Goal: Task Accomplishment & Management: Manage account settings

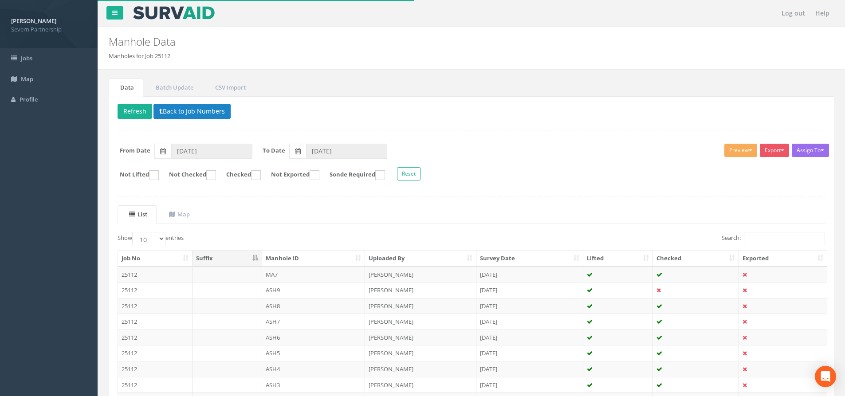
scroll to position [45, 0]
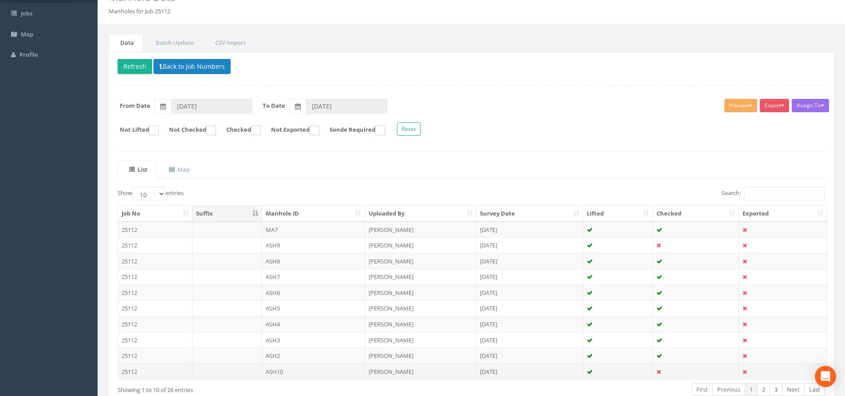
click at [301, 368] on td "ASH10" at bounding box center [313, 372] width 103 height 16
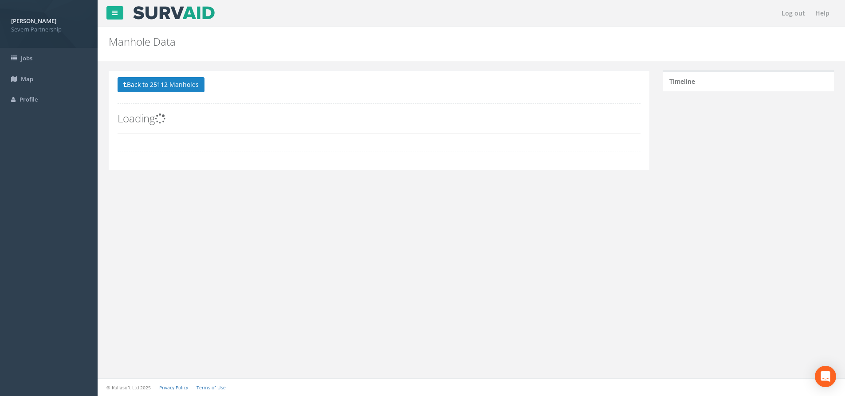
scroll to position [0, 0]
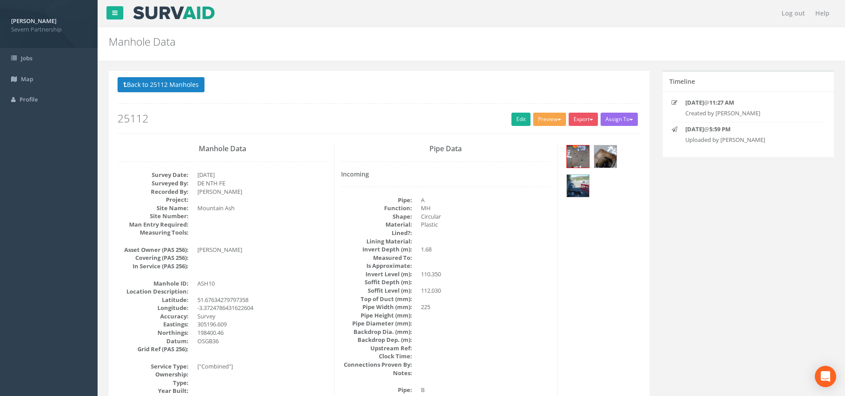
click at [545, 116] on button "Preview" at bounding box center [549, 119] width 33 height 13
click at [526, 139] on link "SP Manhole" at bounding box center [533, 138] width 67 height 14
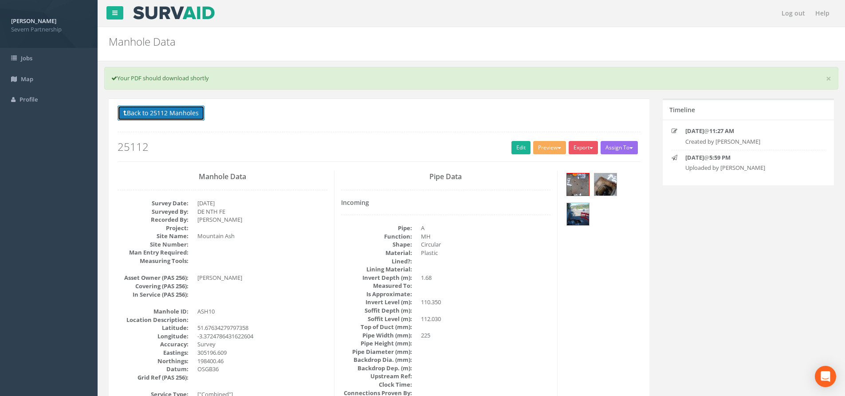
click at [189, 112] on button "Back to 25112 Manholes" at bounding box center [161, 113] width 87 height 15
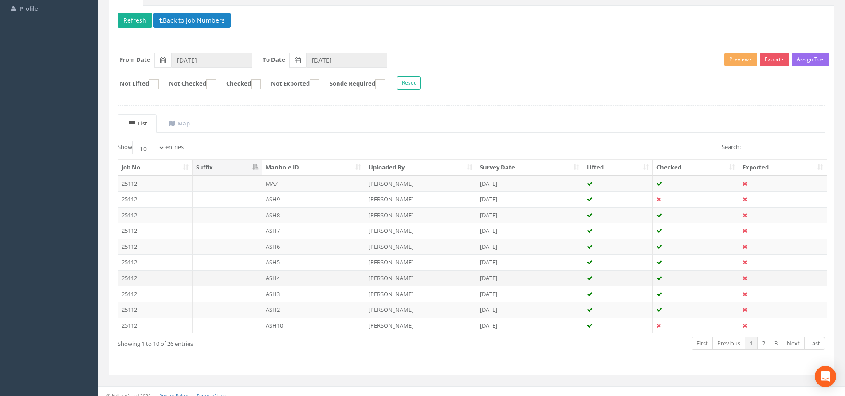
scroll to position [98, 0]
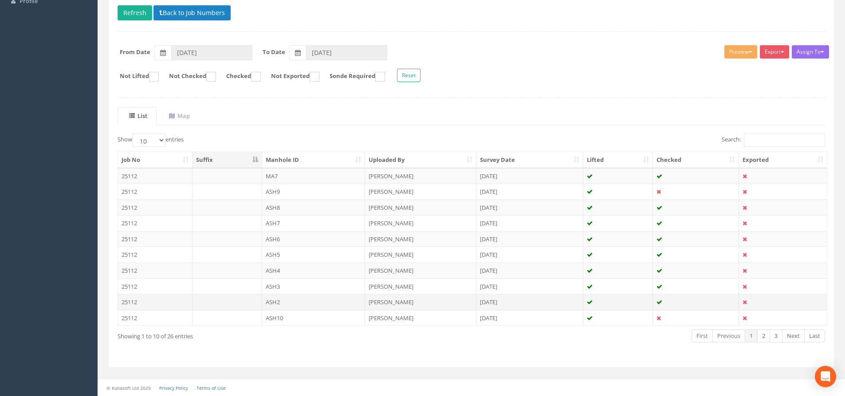
click at [326, 306] on td "ASH2" at bounding box center [313, 302] width 103 height 16
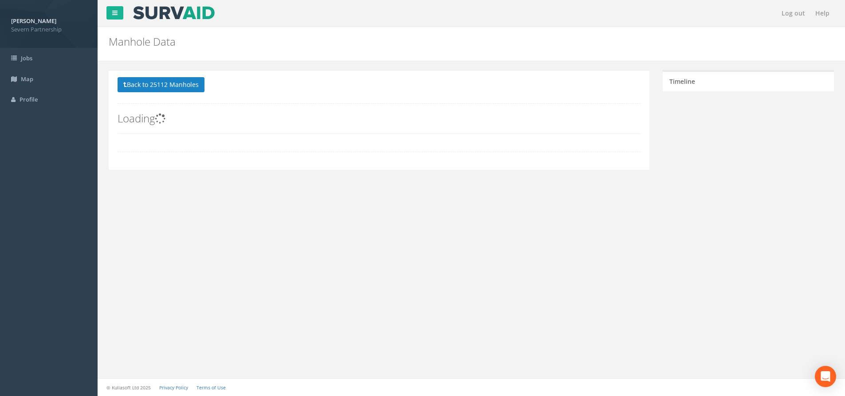
scroll to position [0, 0]
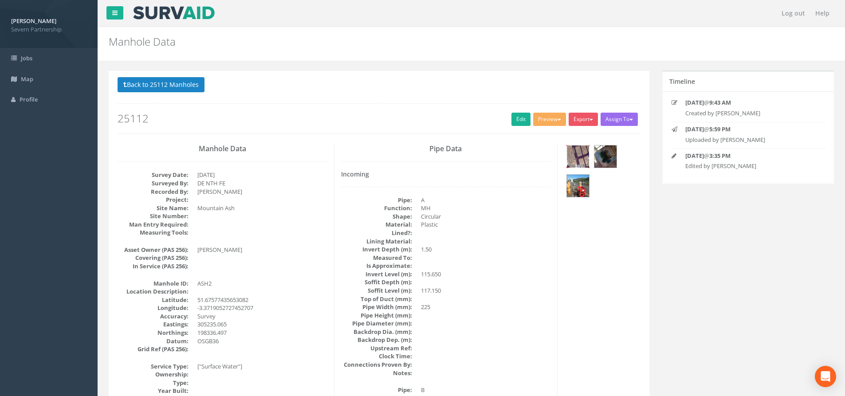
click at [583, 158] on img at bounding box center [578, 157] width 22 height 22
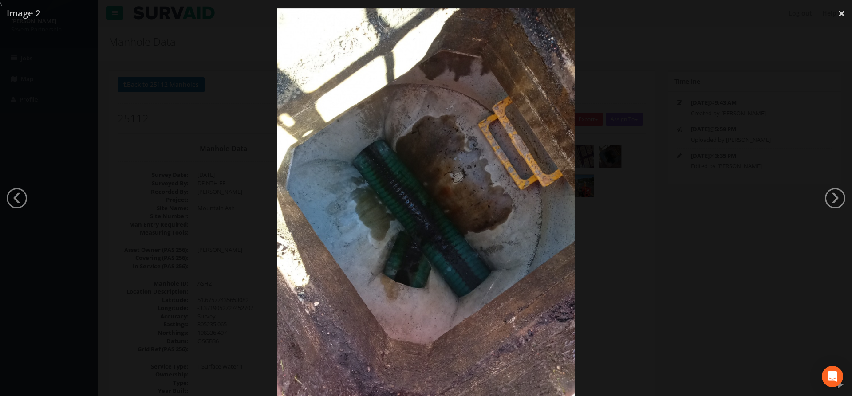
click at [604, 107] on div at bounding box center [426, 206] width 852 height 396
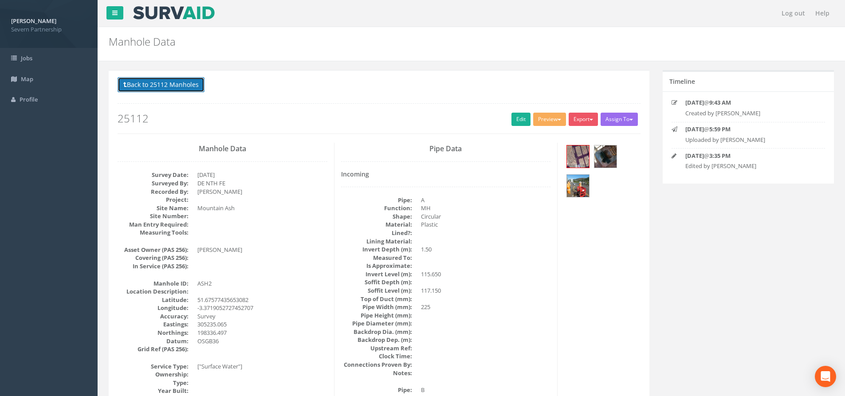
click at [145, 81] on button "Back to 25112 Manholes" at bounding box center [161, 84] width 87 height 15
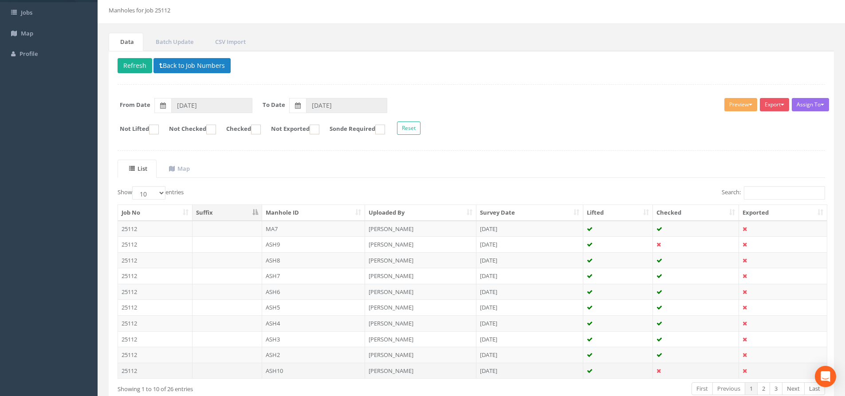
scroll to position [98, 0]
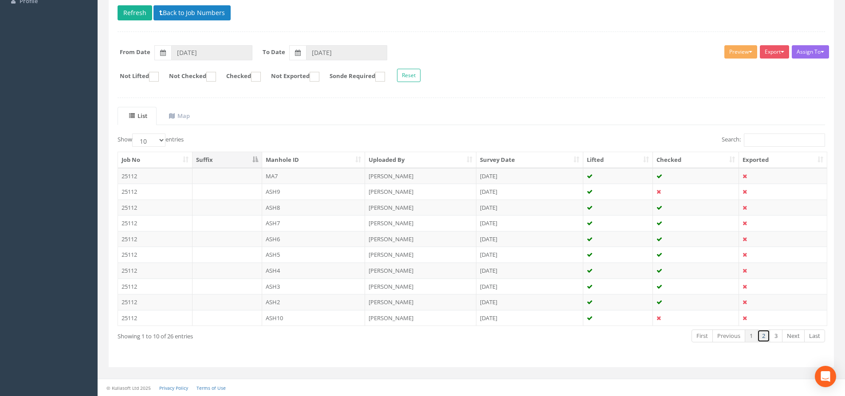
click at [765, 338] on link "2" at bounding box center [763, 336] width 13 height 13
click at [272, 179] on td "ASH1" at bounding box center [313, 176] width 103 height 16
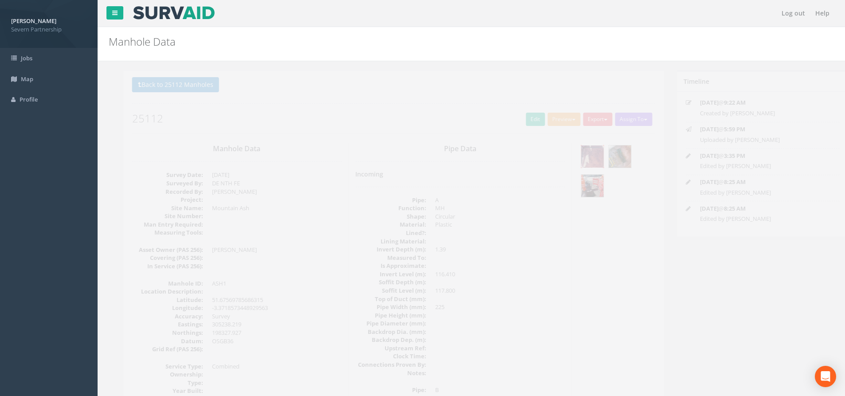
click at [576, 156] on img at bounding box center [578, 157] width 22 height 22
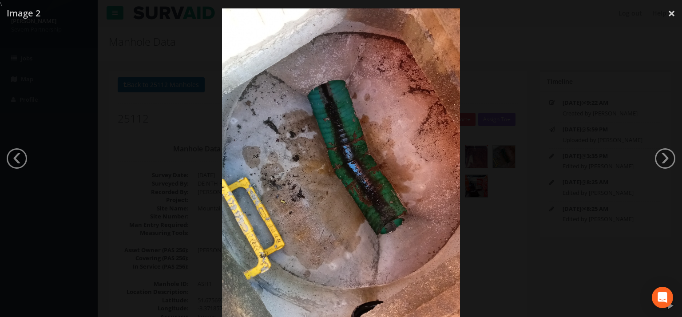
click at [23, 168] on div at bounding box center [341, 166] width 682 height 317
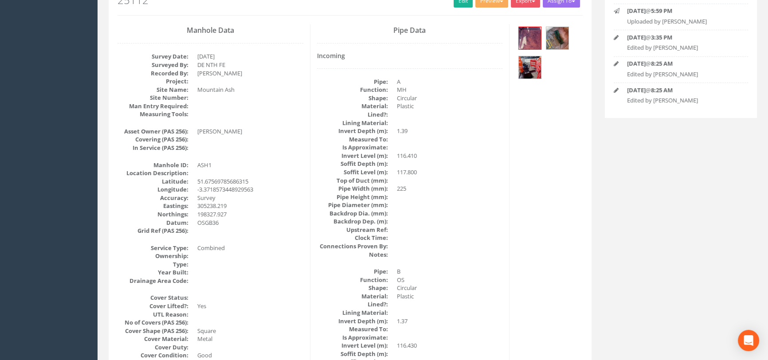
scroll to position [121, 0]
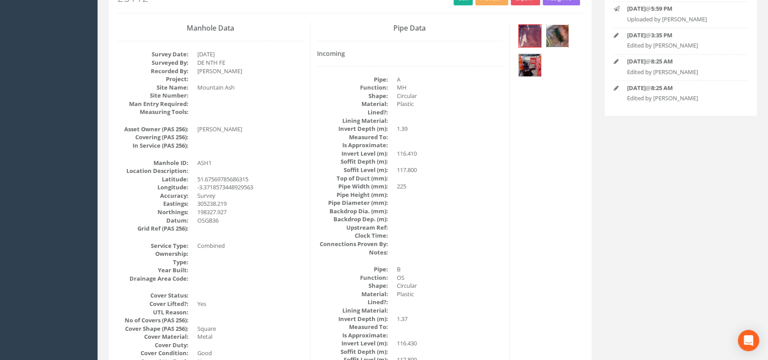
click at [558, 33] on img at bounding box center [558, 36] width 22 height 22
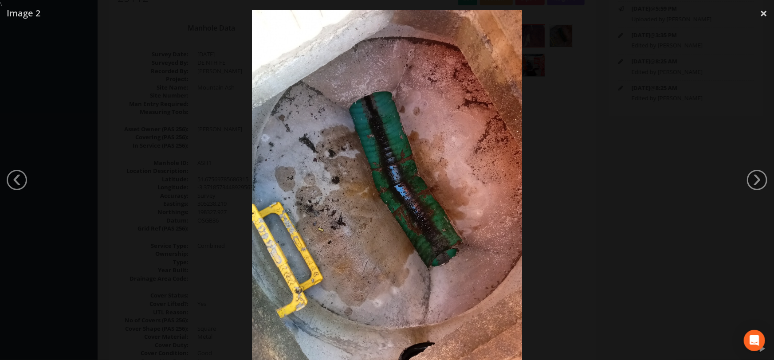
click at [565, 132] on div at bounding box center [387, 190] width 774 height 360
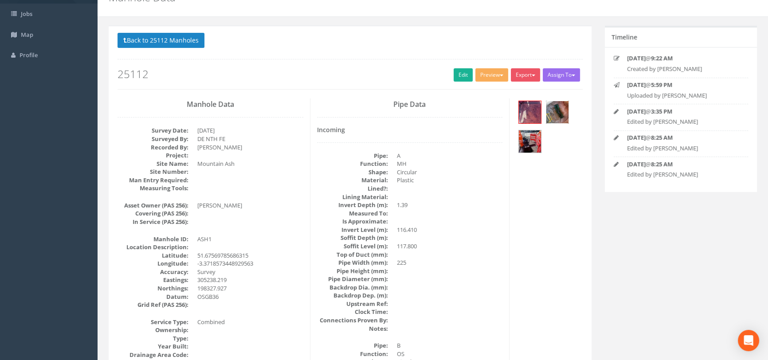
scroll to position [0, 0]
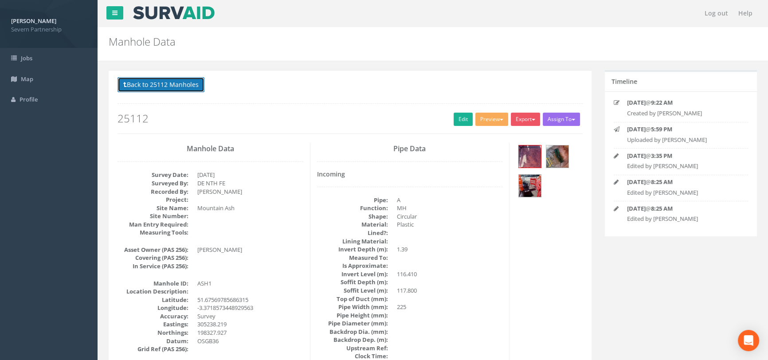
click at [157, 86] on button "Back to 25112 Manholes" at bounding box center [161, 84] width 87 height 15
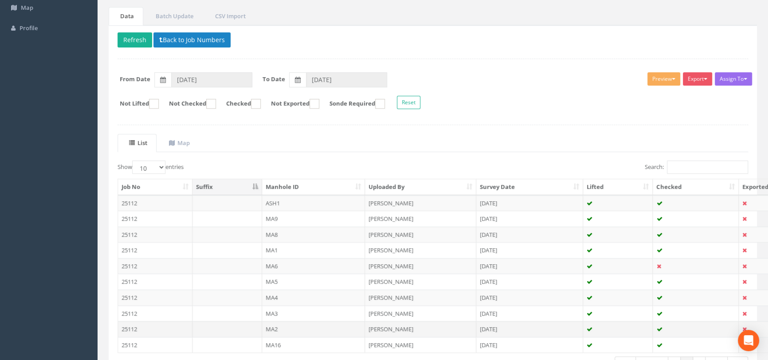
scroll to position [133, 0]
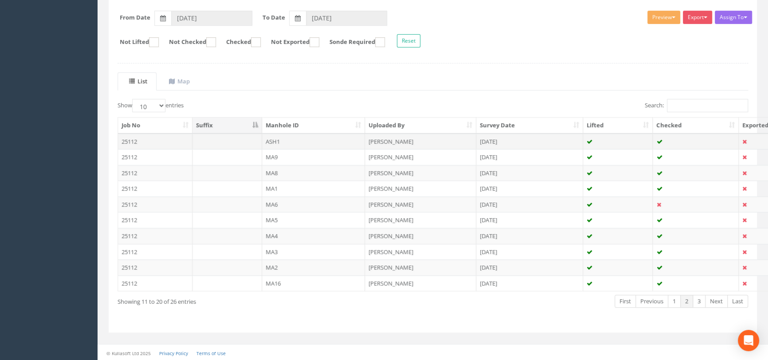
click at [295, 135] on td "ASH1" at bounding box center [313, 142] width 103 height 16
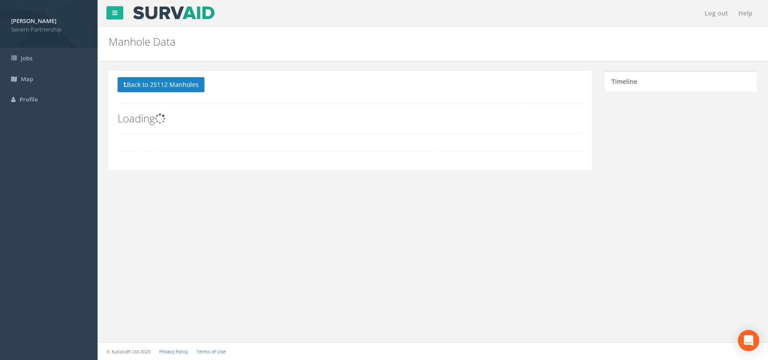
scroll to position [0, 0]
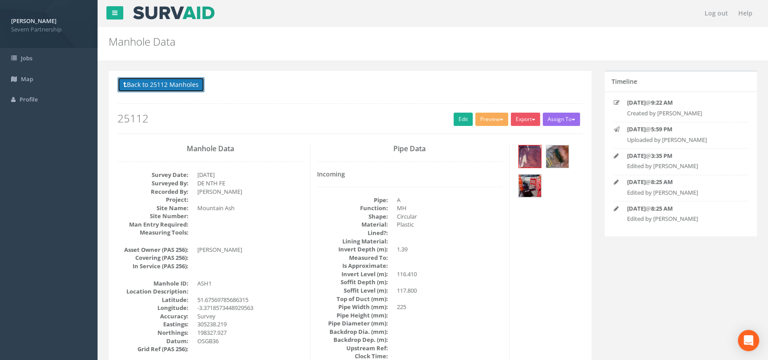
click at [177, 85] on button "Back to 25112 Manholes" at bounding box center [161, 84] width 87 height 15
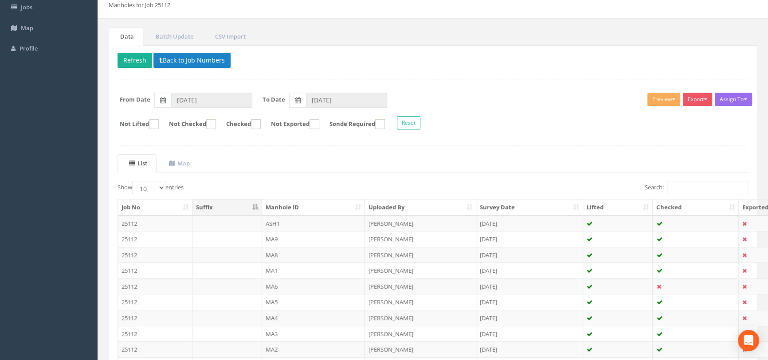
scroll to position [133, 0]
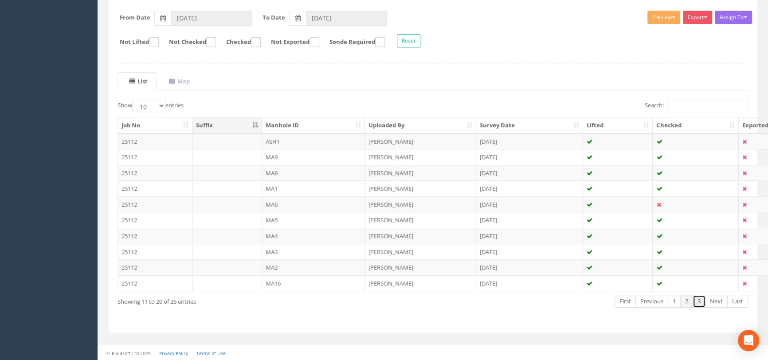
click at [699, 303] on link "3" at bounding box center [699, 301] width 13 height 13
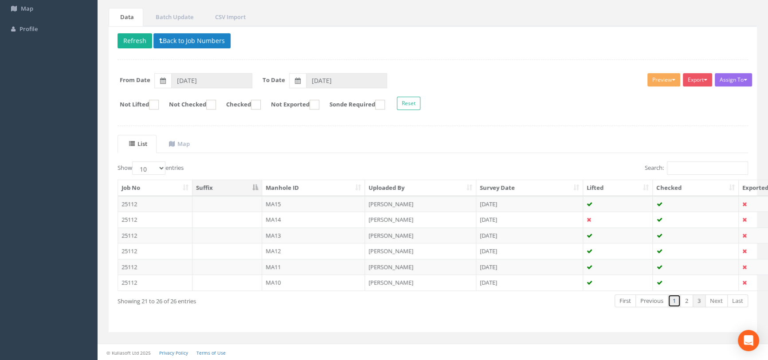
click at [676, 301] on link "1" at bounding box center [674, 301] width 13 height 13
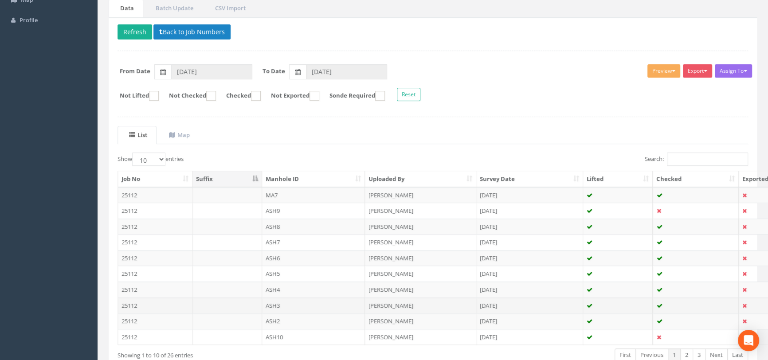
click at [288, 306] on td "ASH3" at bounding box center [313, 306] width 103 height 16
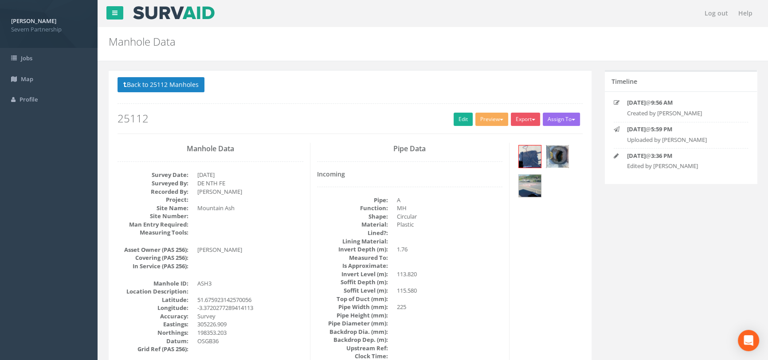
click at [563, 149] on img at bounding box center [558, 157] width 22 height 22
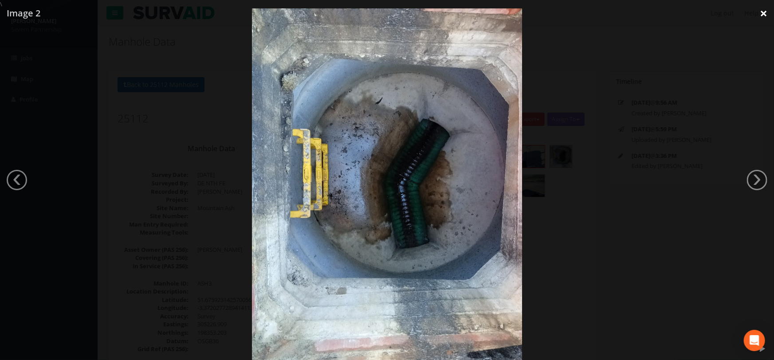
click at [763, 15] on link "×" at bounding box center [763, 13] width 21 height 27
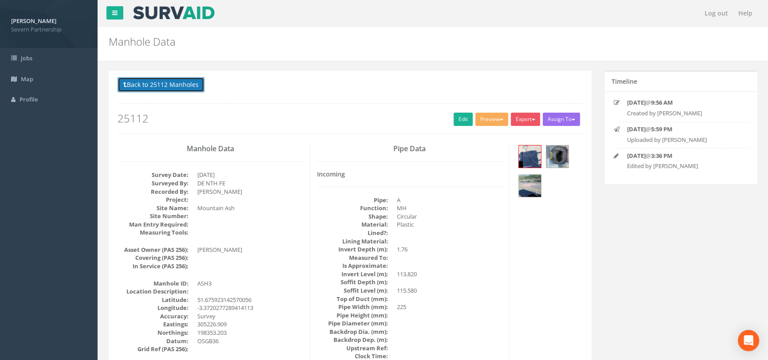
click at [149, 89] on button "Back to 25112 Manholes" at bounding box center [161, 84] width 87 height 15
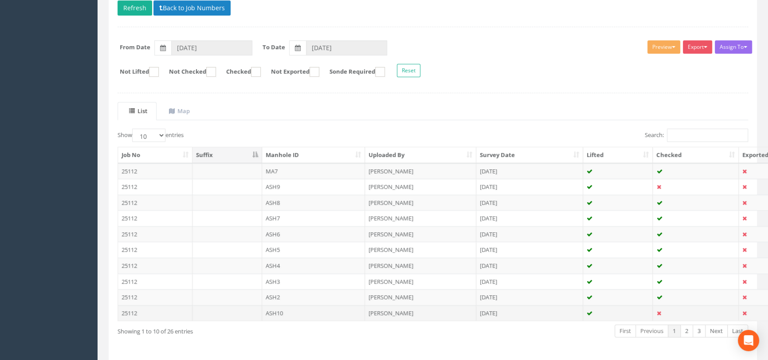
scroll to position [133, 0]
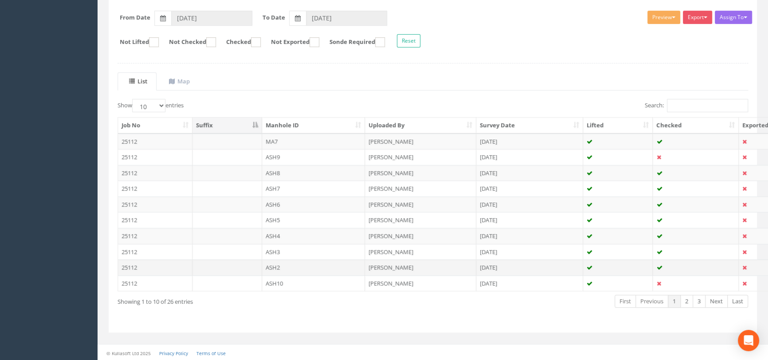
click at [296, 263] on td "ASH2" at bounding box center [313, 268] width 103 height 16
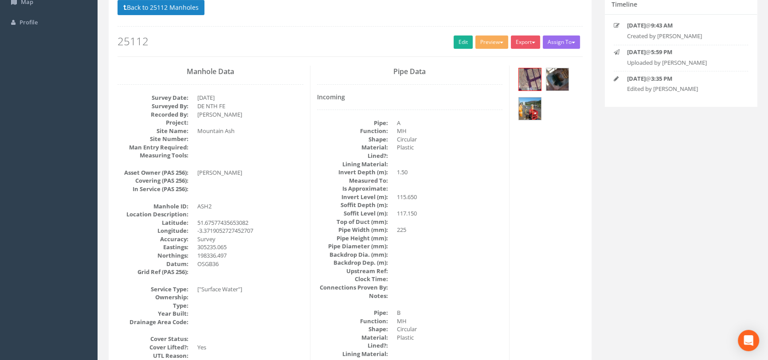
scroll to position [80, 0]
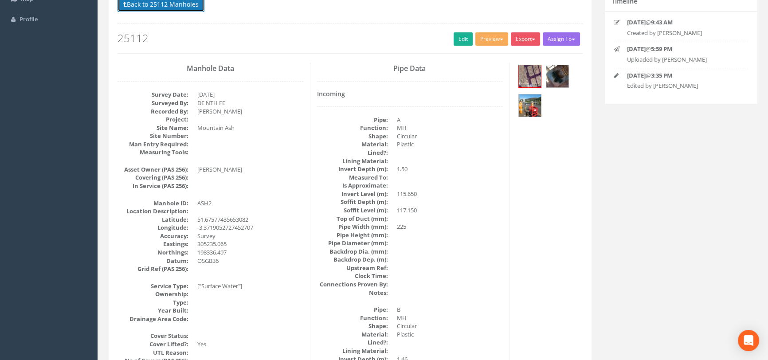
click at [171, 9] on button "Back to 25112 Manholes" at bounding box center [161, 4] width 87 height 15
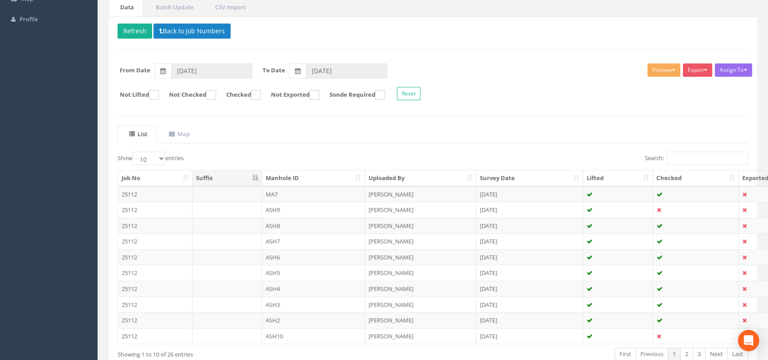
click at [320, 318] on td "ASH2" at bounding box center [313, 320] width 103 height 16
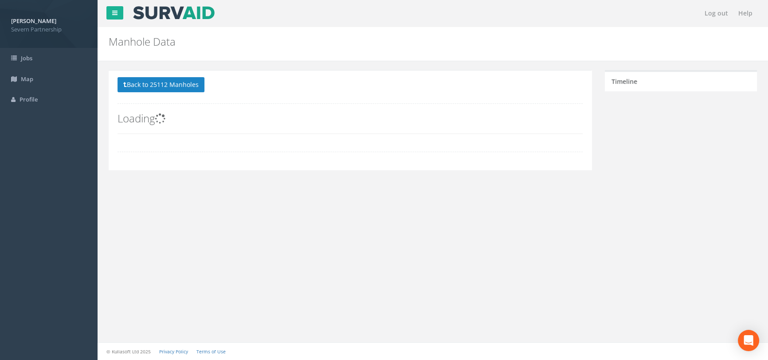
scroll to position [0, 0]
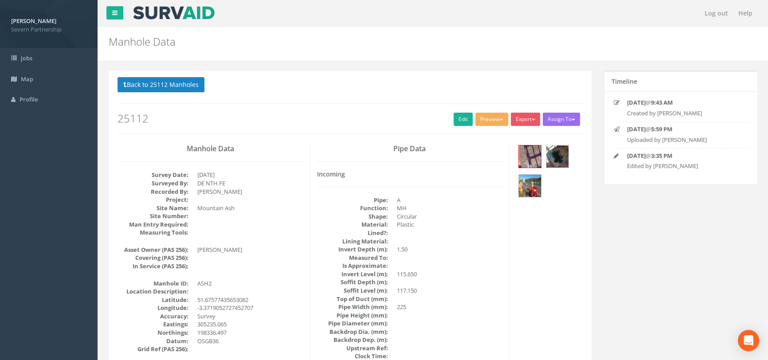
click at [559, 155] on img at bounding box center [558, 157] width 22 height 22
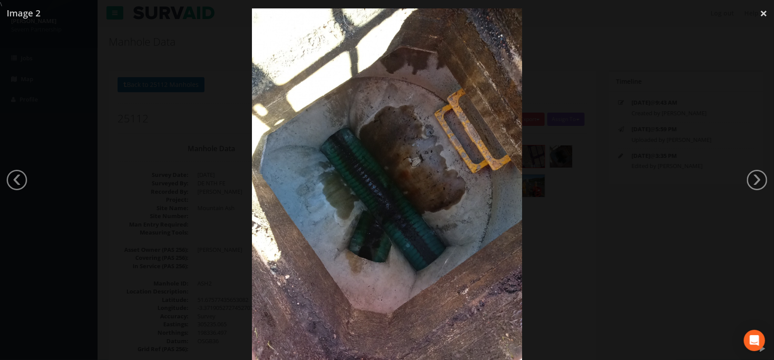
click at [567, 189] on div at bounding box center [387, 188] width 774 height 360
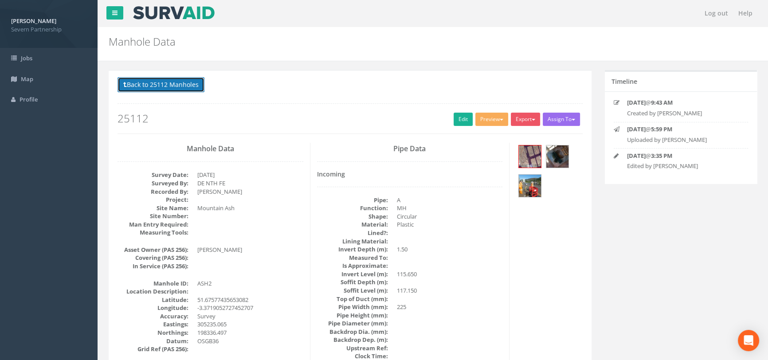
click at [189, 84] on button "Back to 25112 Manholes" at bounding box center [161, 84] width 87 height 15
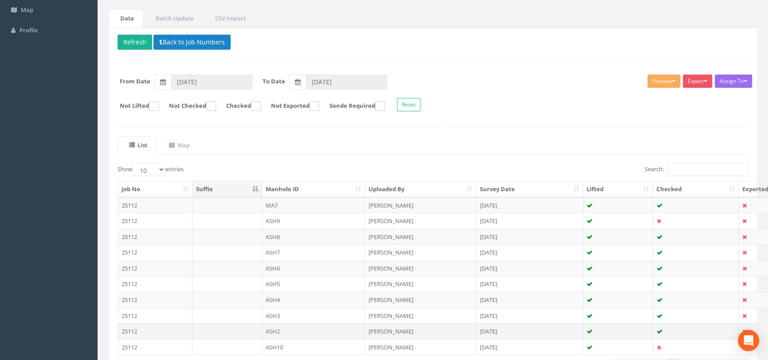
scroll to position [133, 0]
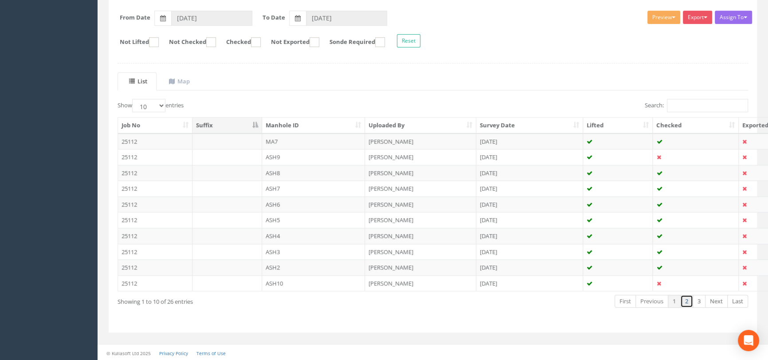
click at [685, 301] on link "2" at bounding box center [687, 301] width 13 height 13
click at [295, 142] on td "ASH1" at bounding box center [313, 142] width 103 height 16
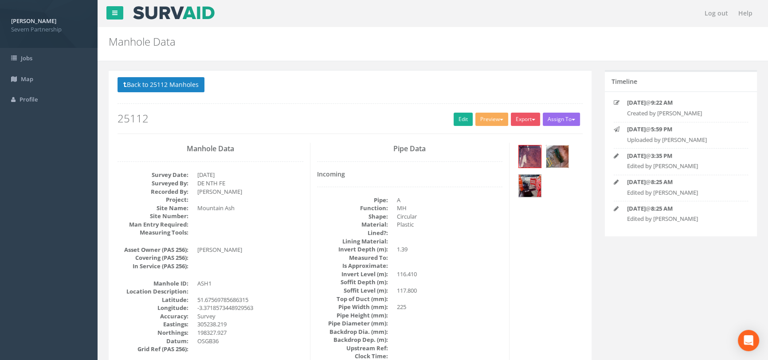
click at [562, 159] on img at bounding box center [558, 157] width 22 height 22
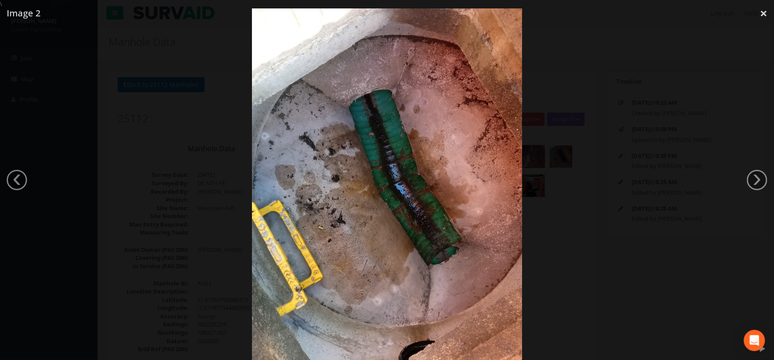
drag, startPoint x: 611, startPoint y: 89, endPoint x: 753, endPoint y: 121, distance: 146.0
click at [611, 89] on div at bounding box center [387, 188] width 774 height 360
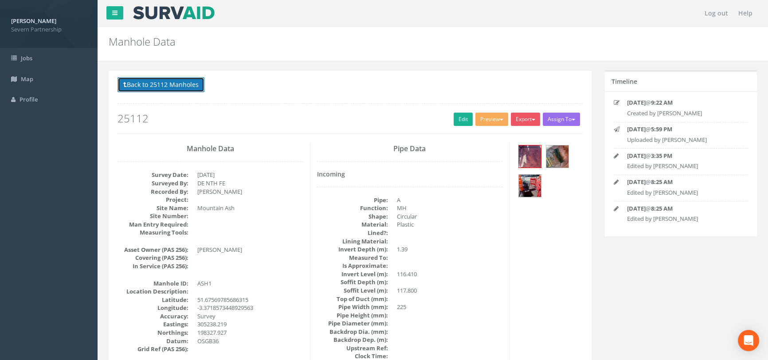
click at [140, 87] on button "Back to 25112 Manholes" at bounding box center [161, 84] width 87 height 15
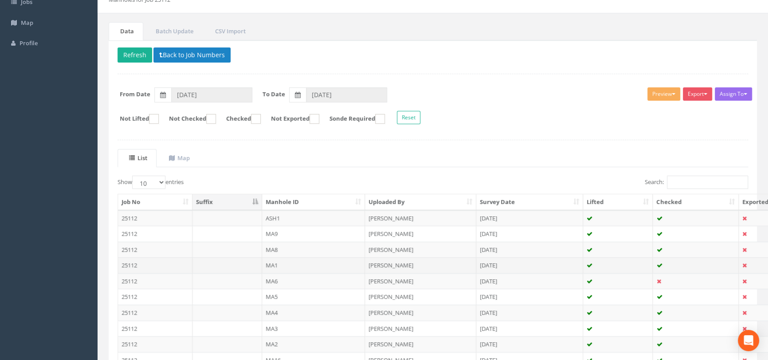
scroll to position [133, 0]
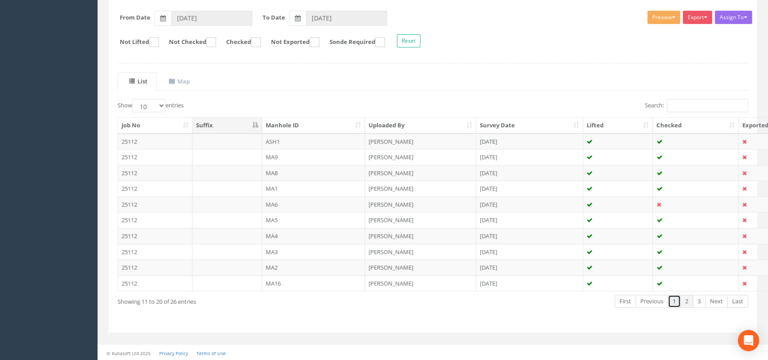
click at [673, 302] on link "1" at bounding box center [674, 301] width 13 height 13
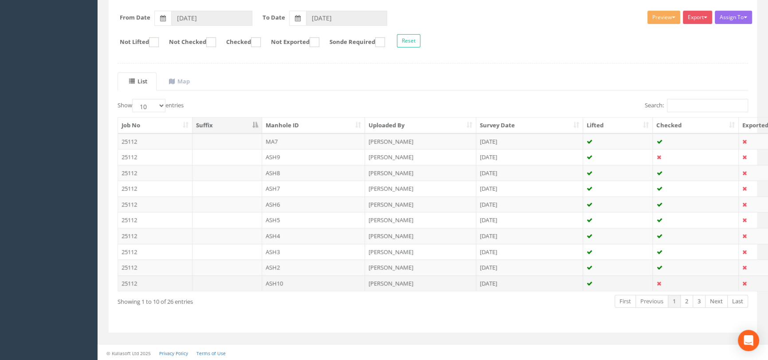
click at [278, 279] on td "ASH10" at bounding box center [313, 284] width 103 height 16
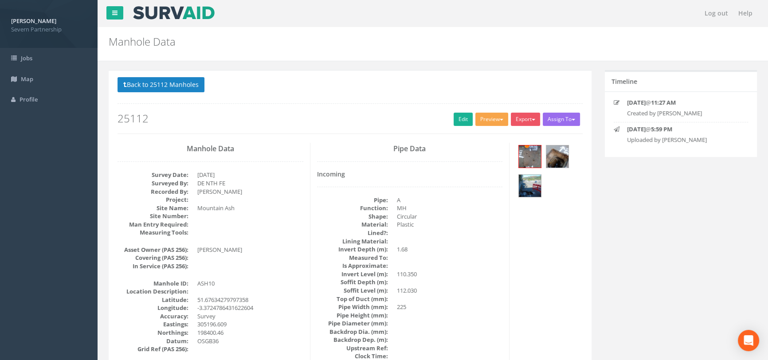
click at [484, 122] on button "Preview" at bounding box center [492, 119] width 33 height 13
click at [472, 137] on link "SP Manhole" at bounding box center [475, 138] width 67 height 14
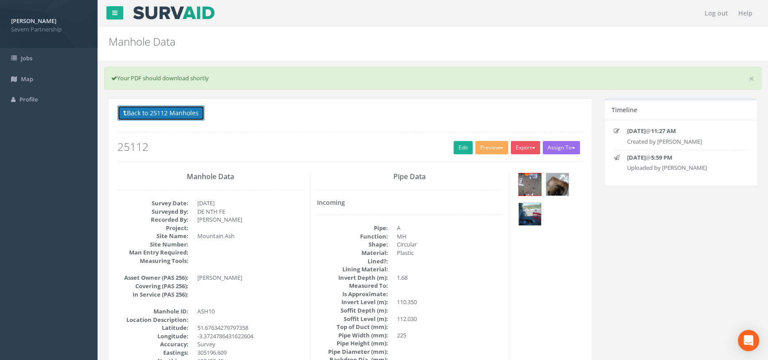
click at [142, 114] on button "Back to 25112 Manholes" at bounding box center [161, 113] width 87 height 15
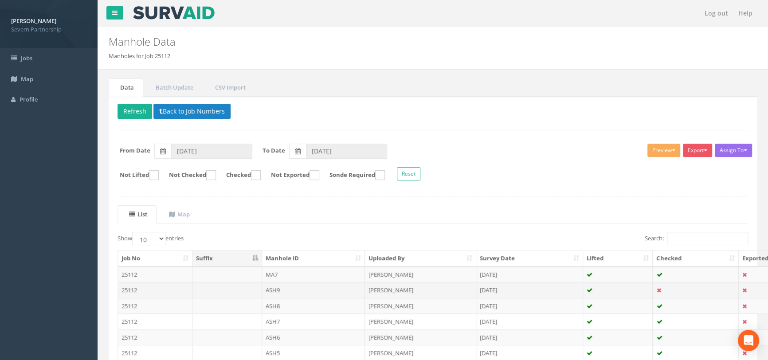
scroll to position [133, 0]
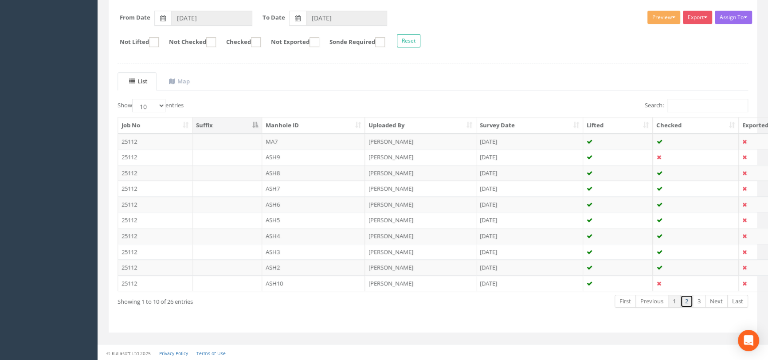
click at [688, 302] on link "2" at bounding box center [687, 301] width 13 height 13
click at [306, 141] on td "ASH1" at bounding box center [313, 142] width 103 height 16
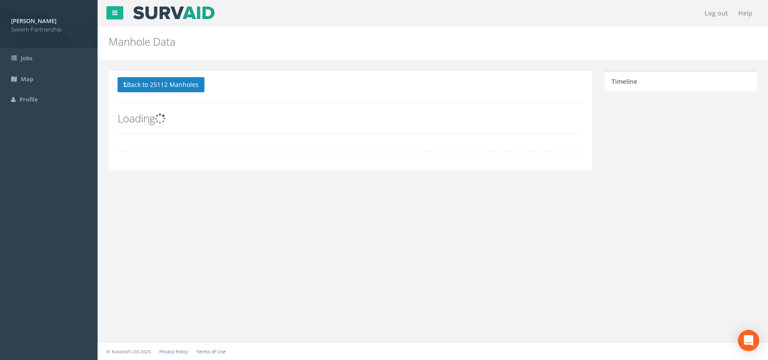
scroll to position [0, 0]
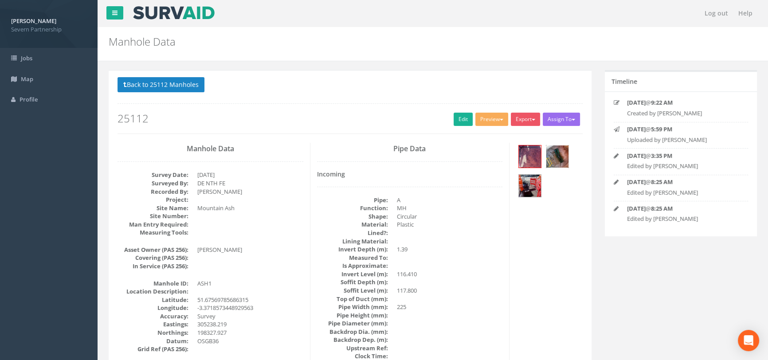
click at [552, 158] on img at bounding box center [558, 157] width 22 height 22
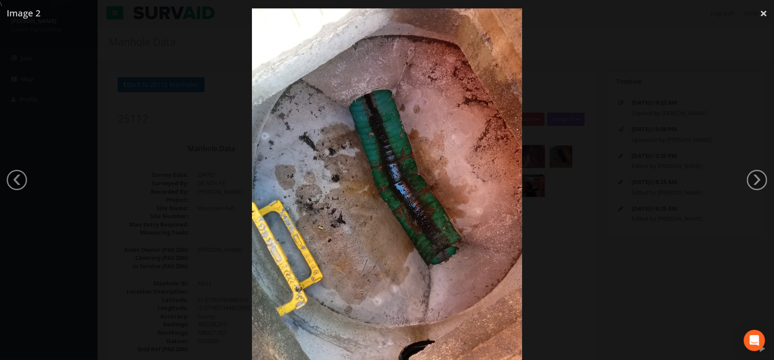
click at [626, 199] on div at bounding box center [387, 188] width 774 height 360
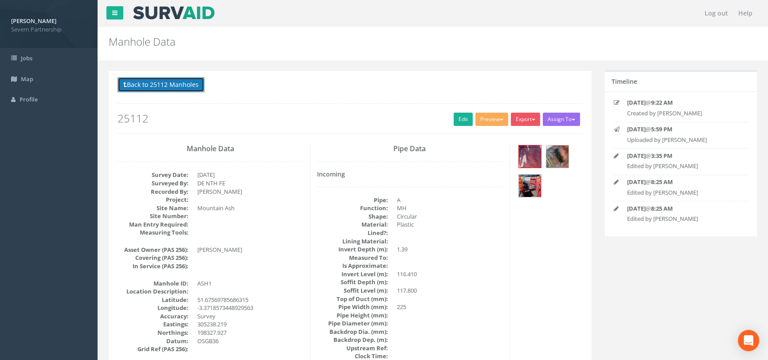
click at [164, 84] on button "Back to 25112 Manholes" at bounding box center [161, 84] width 87 height 15
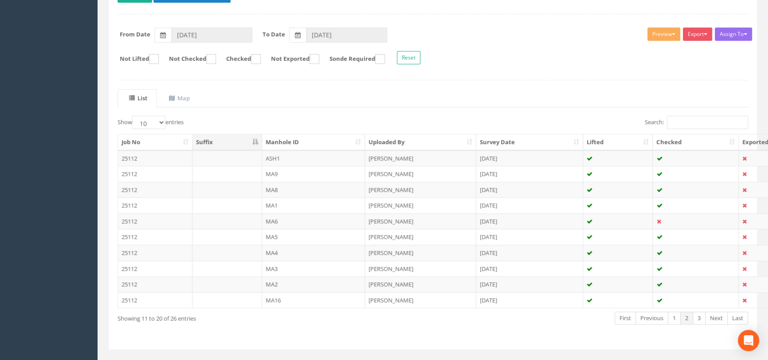
scroll to position [121, 0]
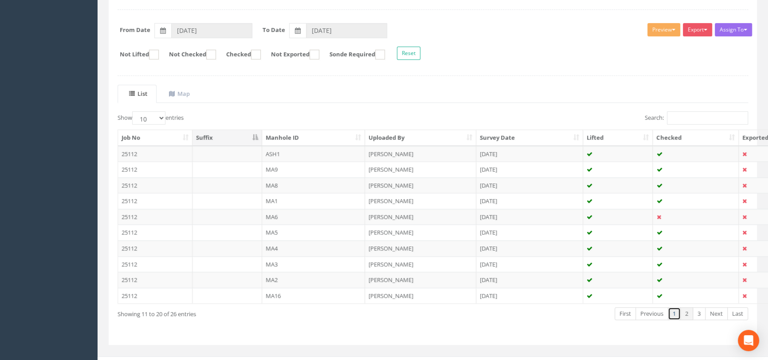
click at [678, 311] on link "1" at bounding box center [674, 313] width 13 height 13
click at [295, 276] on td "ASH2" at bounding box center [313, 280] width 103 height 16
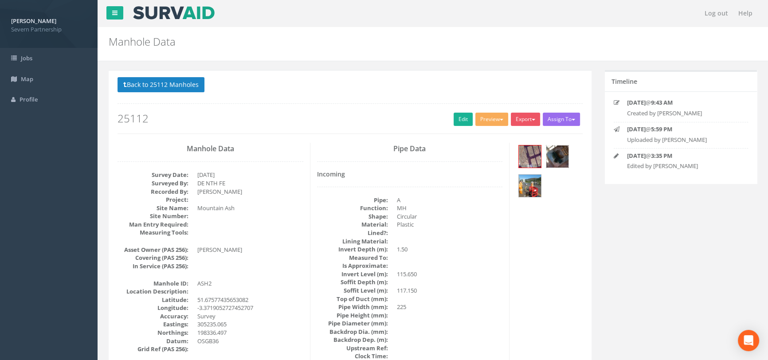
click at [556, 157] on img at bounding box center [558, 157] width 22 height 22
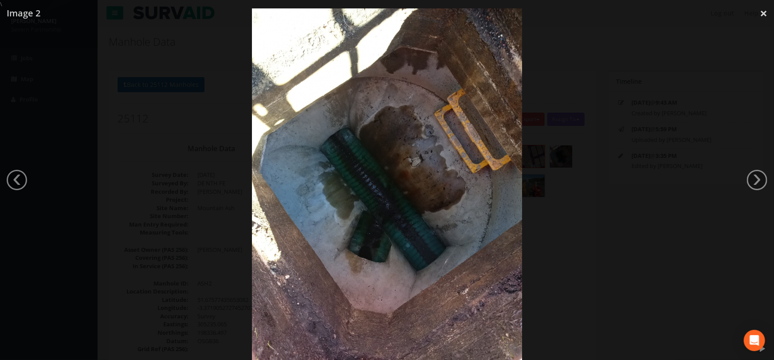
click at [569, 234] on div at bounding box center [387, 188] width 774 height 360
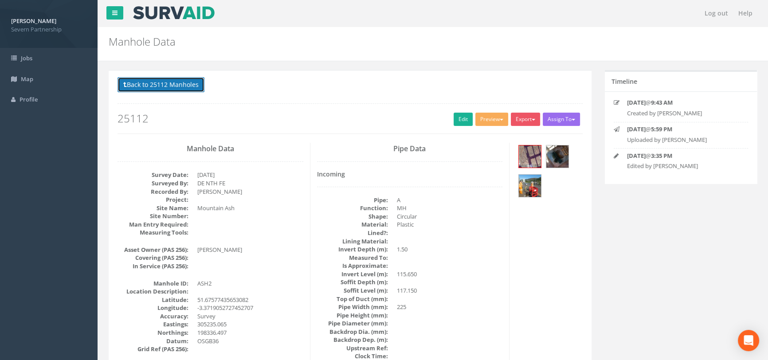
click at [181, 85] on button "Back to 25112 Manholes" at bounding box center [161, 84] width 87 height 15
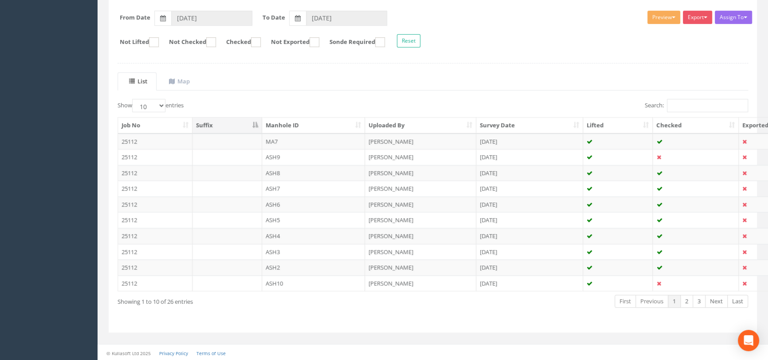
scroll to position [133, 0]
click at [687, 301] on link "2" at bounding box center [687, 301] width 13 height 13
click at [353, 139] on td "ASH1" at bounding box center [313, 142] width 103 height 16
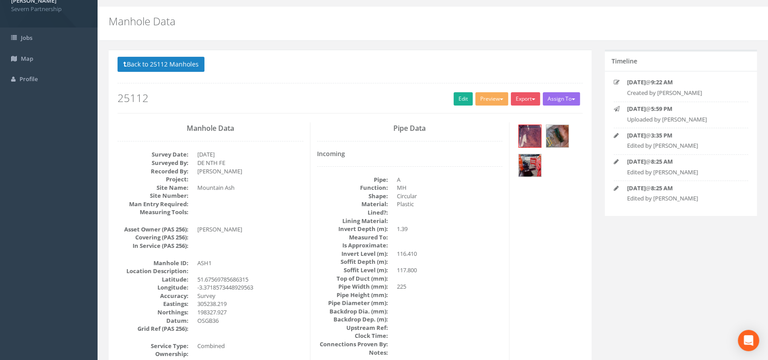
scroll to position [40, 0]
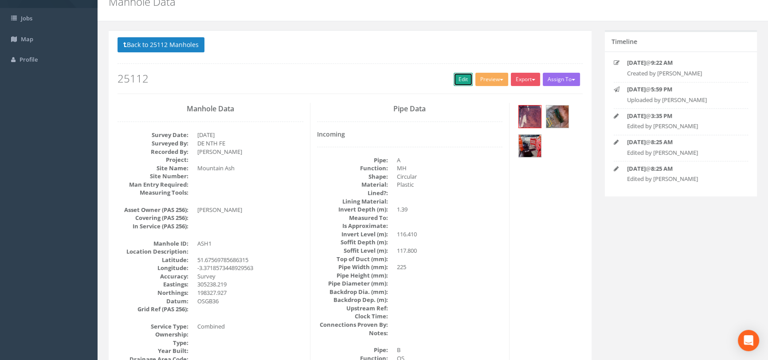
click at [458, 82] on link "Edit" at bounding box center [463, 79] width 19 height 13
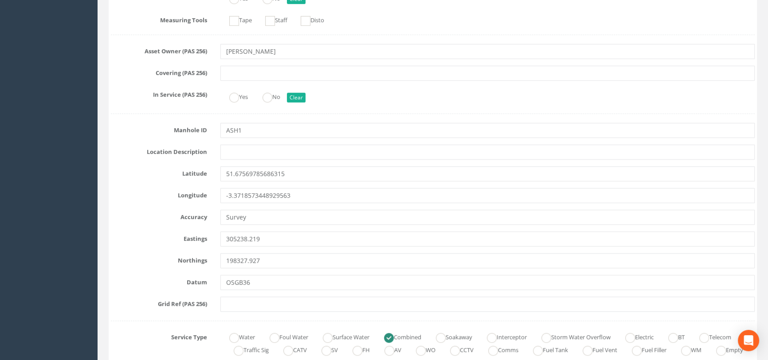
scroll to position [403, 0]
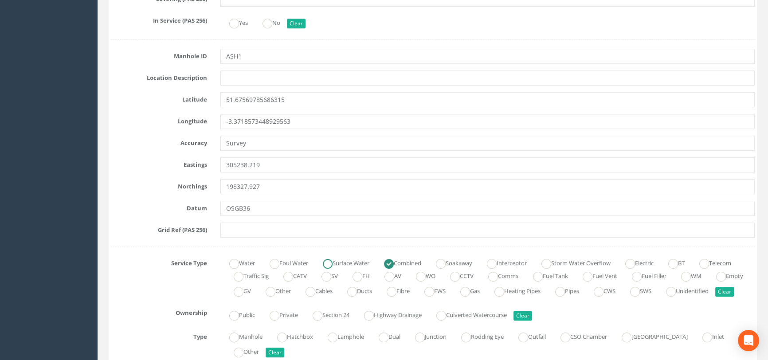
click at [332, 259] on ins at bounding box center [328, 264] width 10 height 10
radio input "true"
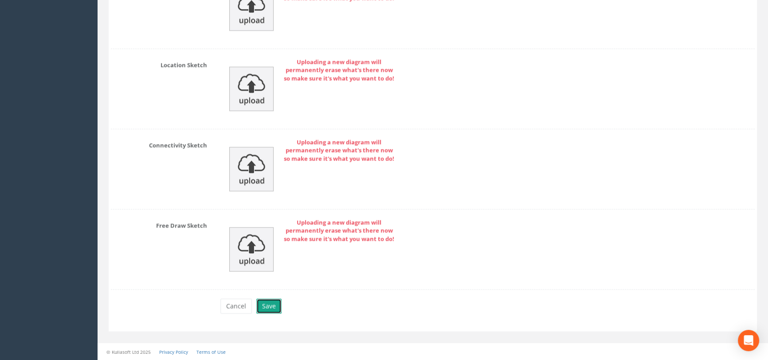
click at [267, 302] on button "Save" at bounding box center [268, 306] width 25 height 15
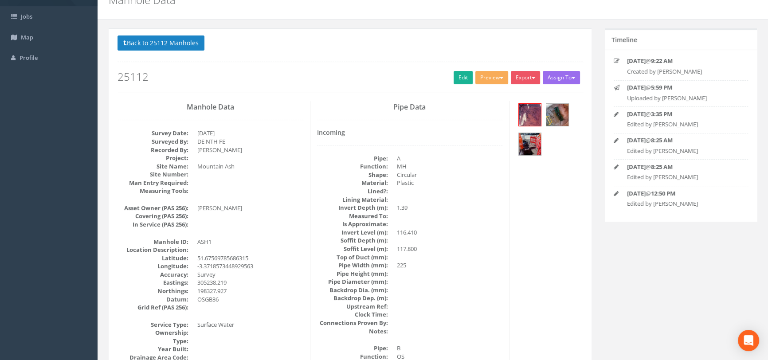
scroll to position [0, 0]
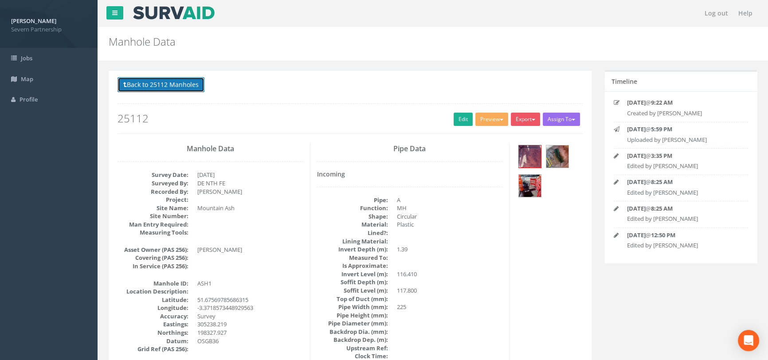
click at [162, 85] on button "Back to 25112 Manholes" at bounding box center [161, 84] width 87 height 15
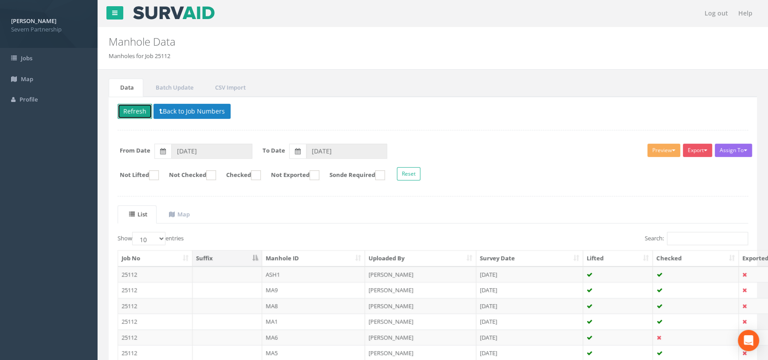
click at [135, 113] on button "Refresh" at bounding box center [135, 111] width 35 height 15
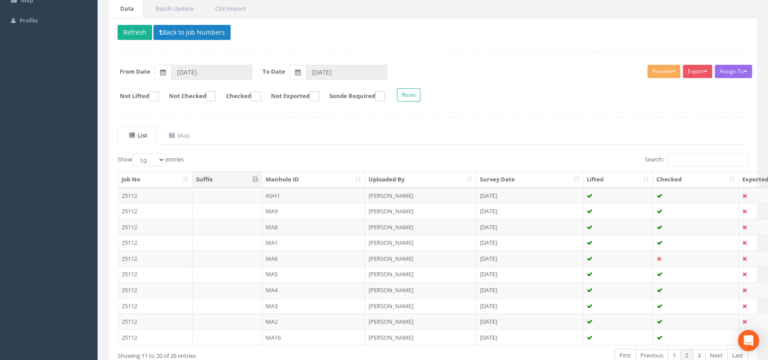
scroll to position [133, 0]
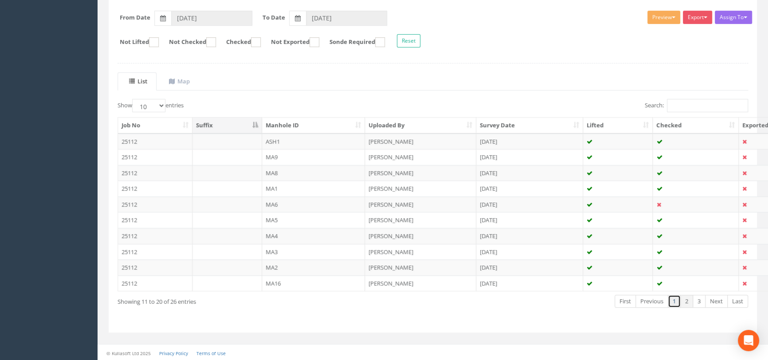
click at [674, 297] on link "1" at bounding box center [674, 301] width 13 height 13
click at [302, 264] on td "ASH2" at bounding box center [313, 268] width 103 height 16
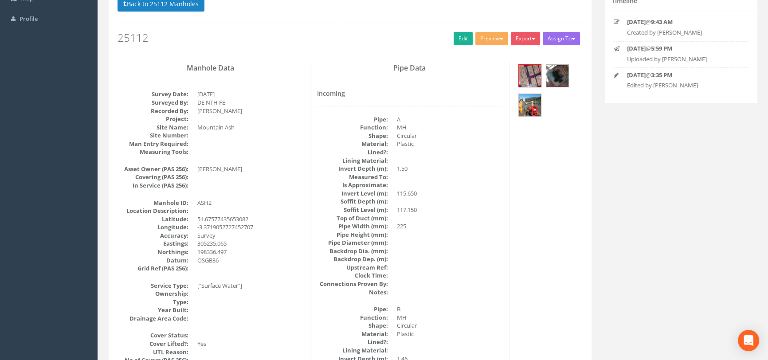
scroll to position [0, 0]
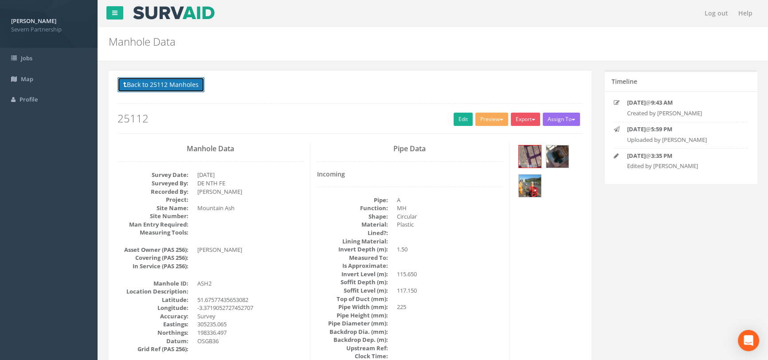
click at [153, 87] on button "Back to 25112 Manholes" at bounding box center [161, 84] width 87 height 15
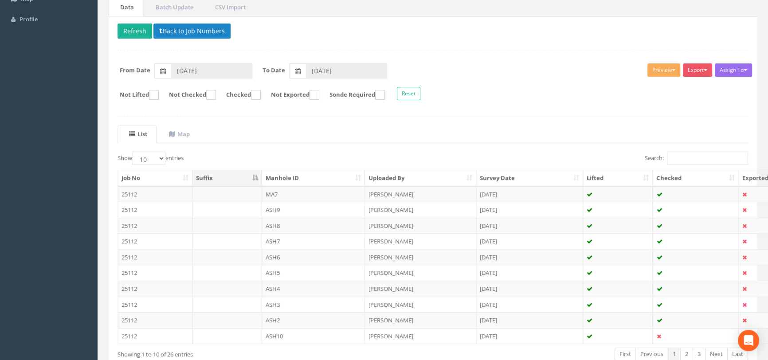
scroll to position [133, 0]
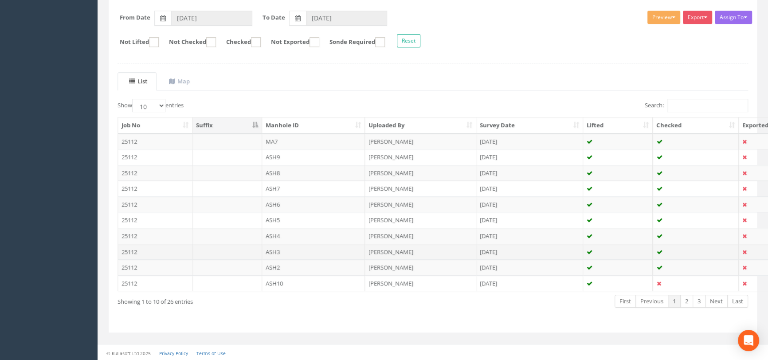
click at [303, 249] on td "ASH3" at bounding box center [313, 252] width 103 height 16
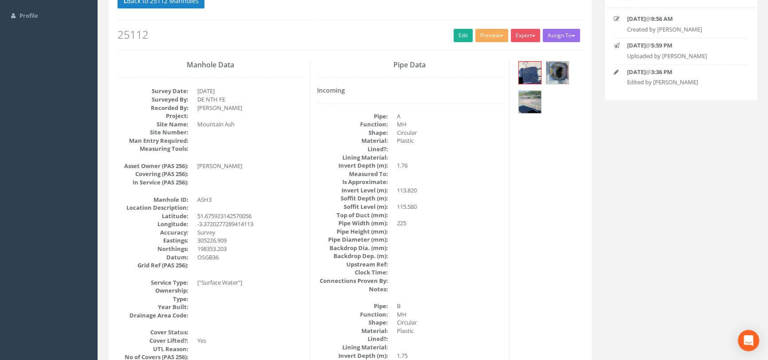
scroll to position [0, 0]
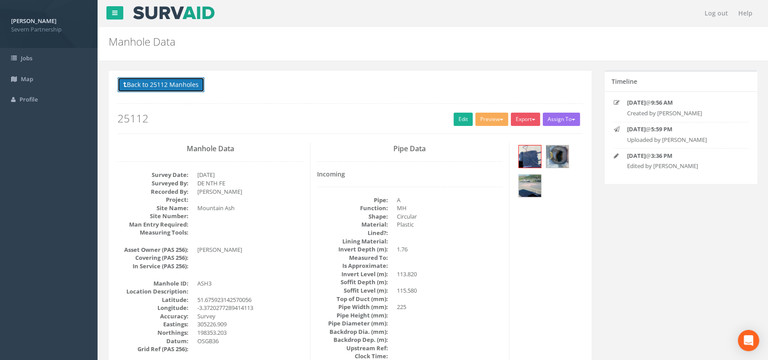
click at [142, 84] on button "Back to 25112 Manholes" at bounding box center [161, 84] width 87 height 15
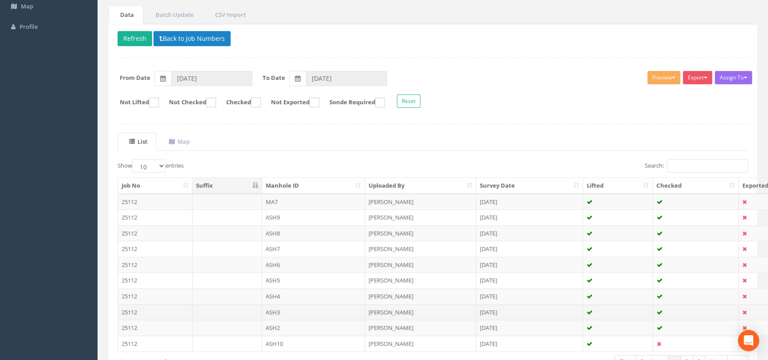
scroll to position [133, 0]
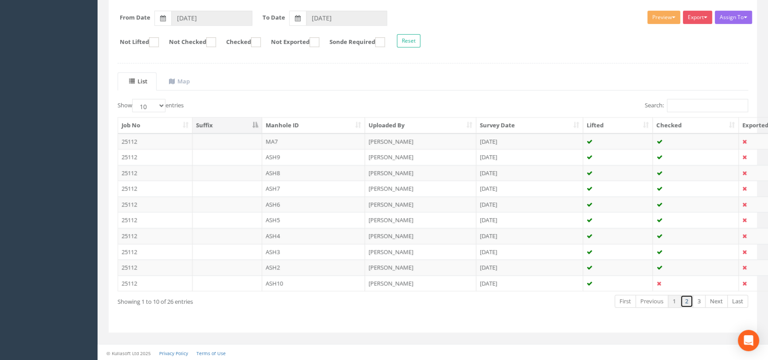
click at [685, 305] on link "2" at bounding box center [687, 301] width 13 height 13
click at [695, 305] on link "3" at bounding box center [699, 301] width 13 height 13
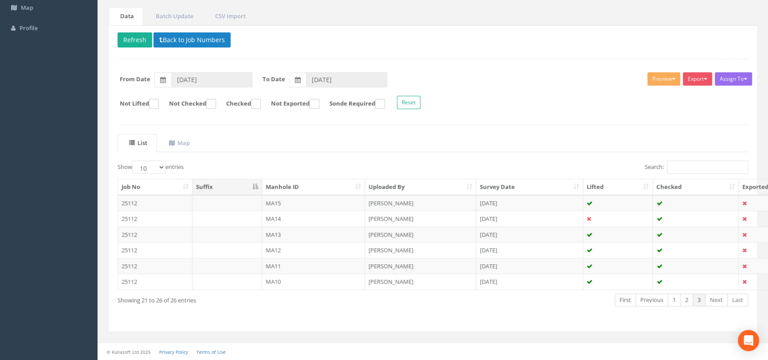
scroll to position [71, 0]
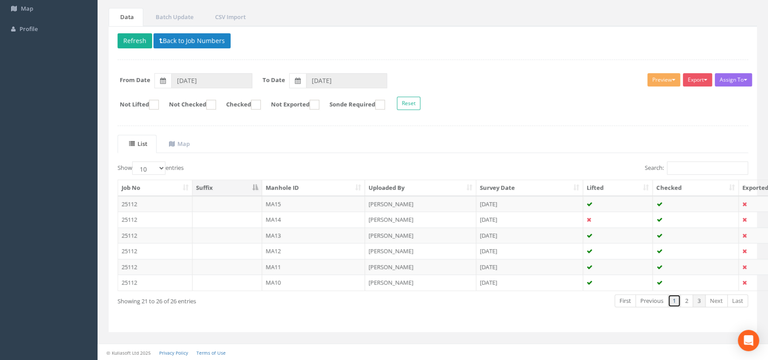
click at [672, 301] on link "1" at bounding box center [674, 301] width 13 height 13
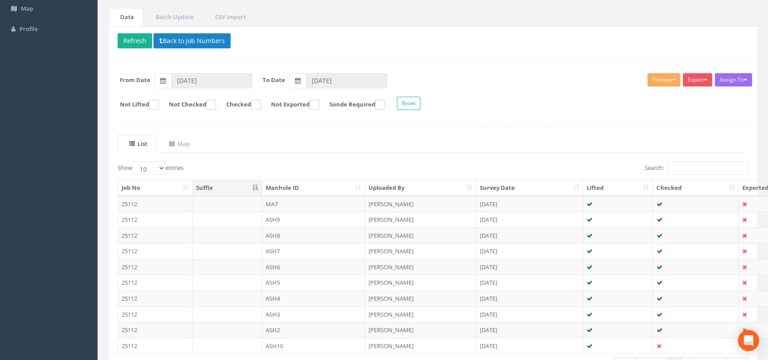
scroll to position [79, 0]
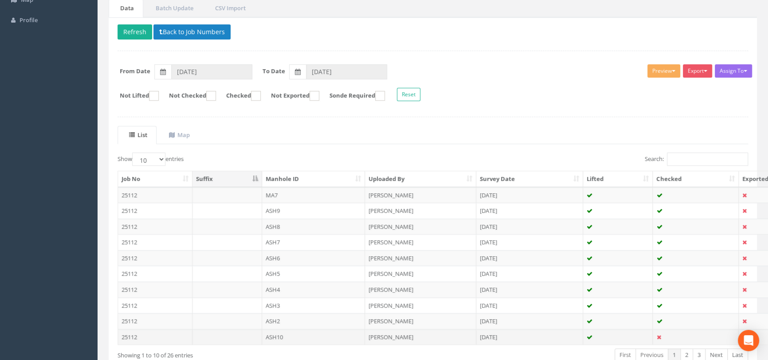
click at [277, 342] on td "ASH10" at bounding box center [313, 337] width 103 height 16
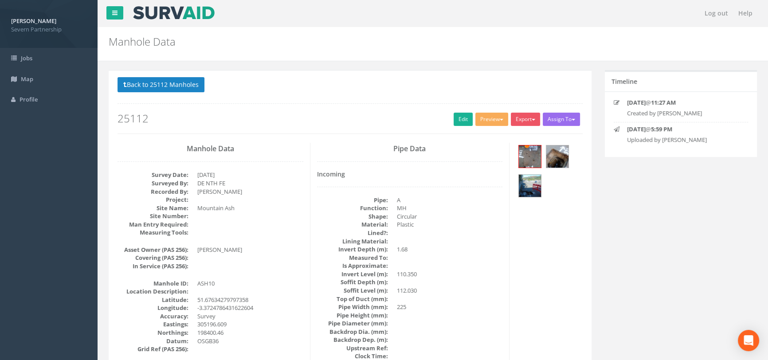
scroll to position [40, 0]
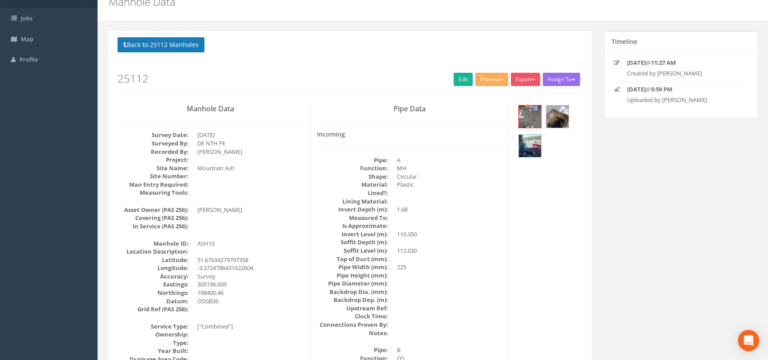
click at [176, 51] on p "Back to 25112 Manholes Back to Map" at bounding box center [350, 45] width 465 height 17
click at [174, 50] on button "Back to 25112 Manholes" at bounding box center [161, 44] width 87 height 15
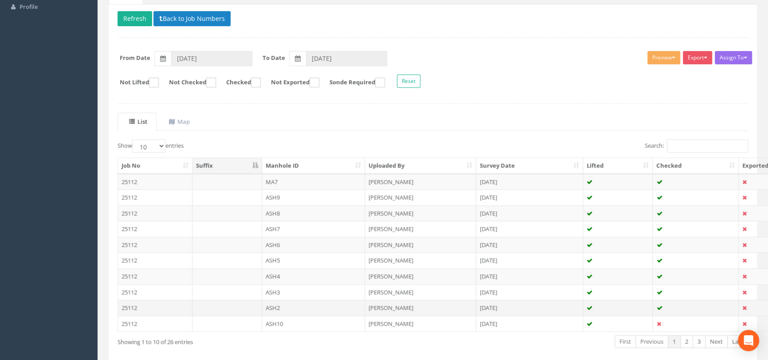
scroll to position [133, 0]
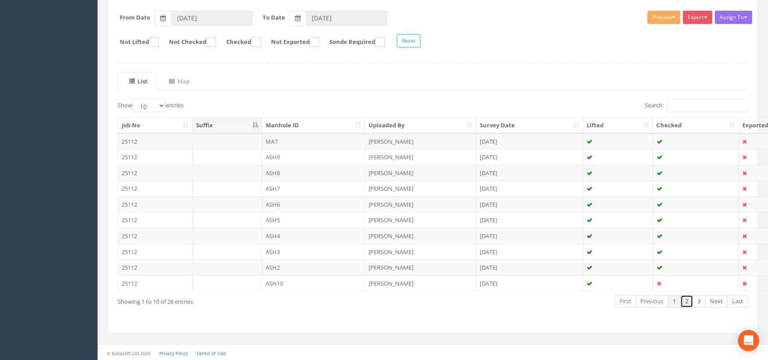
click at [684, 303] on link "2" at bounding box center [687, 301] width 13 height 13
click at [279, 201] on td "MA6" at bounding box center [313, 205] width 103 height 16
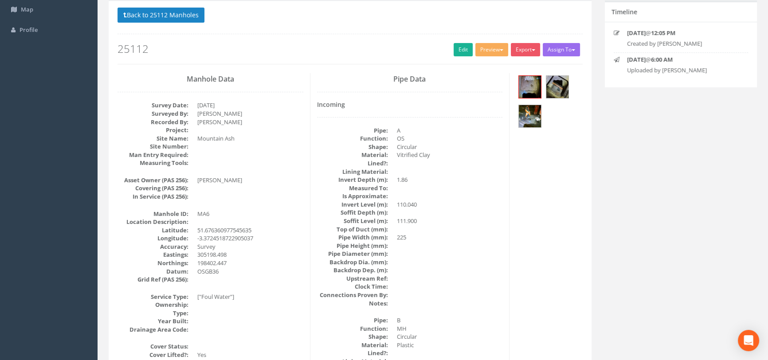
scroll to position [80, 0]
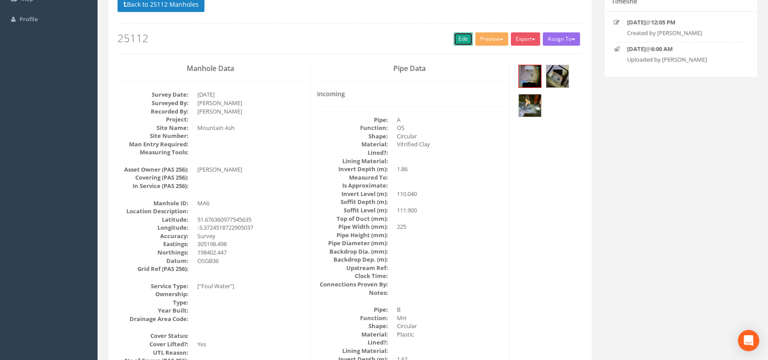
click at [457, 43] on link "Edit" at bounding box center [463, 38] width 19 height 13
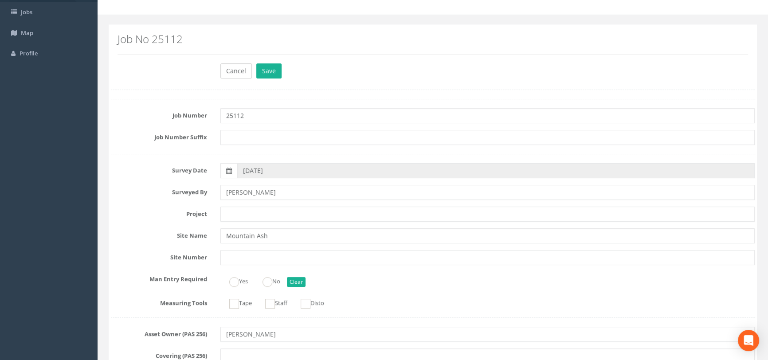
scroll to position [0, 0]
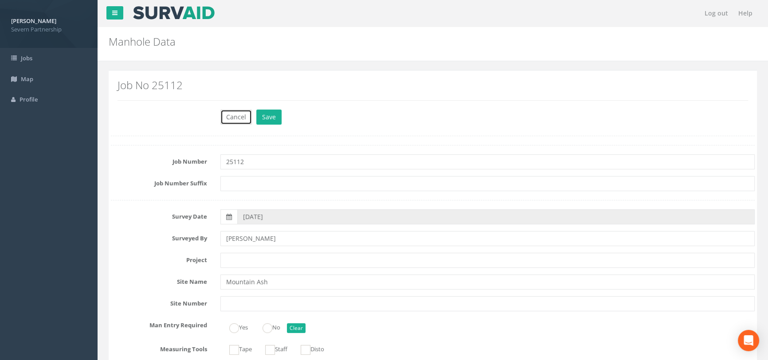
click at [235, 114] on button "Cancel" at bounding box center [237, 117] width 32 height 15
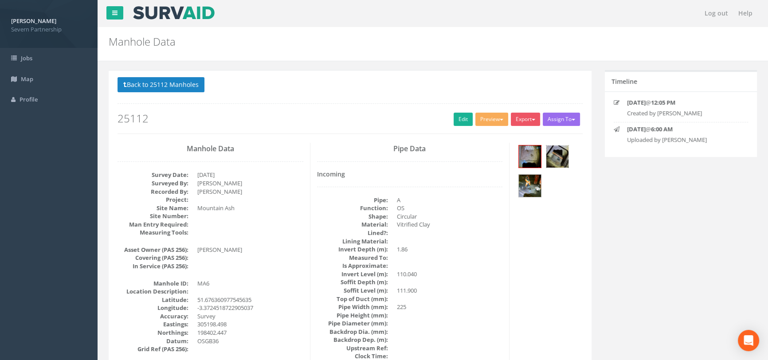
click at [562, 157] on img at bounding box center [558, 157] width 22 height 22
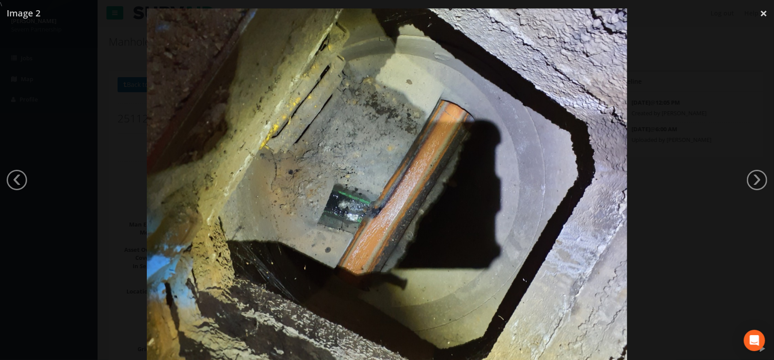
click at [645, 228] on div at bounding box center [387, 188] width 774 height 360
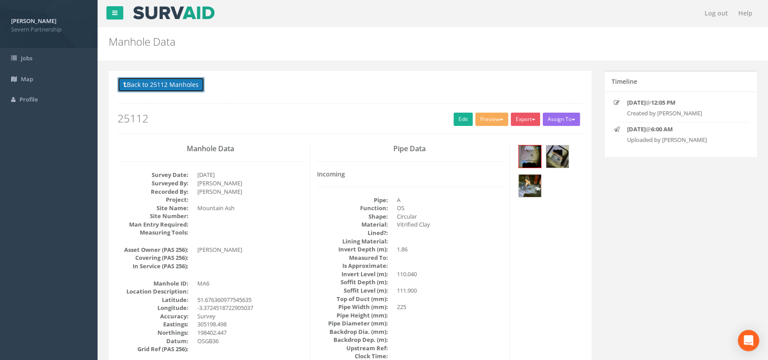
click at [173, 81] on button "Back to 25112 Manholes" at bounding box center [161, 84] width 87 height 15
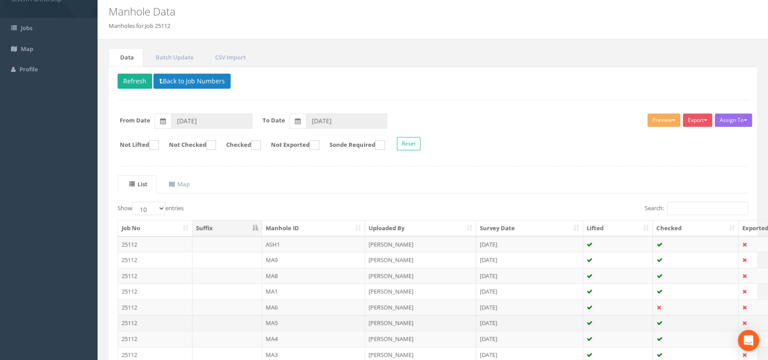
scroll to position [133, 0]
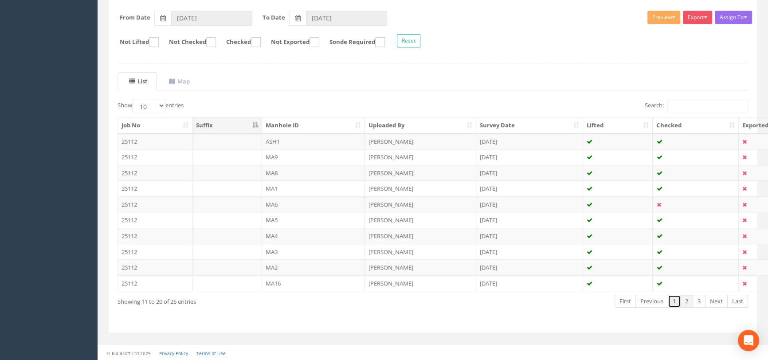
click at [674, 299] on link "1" at bounding box center [674, 301] width 13 height 13
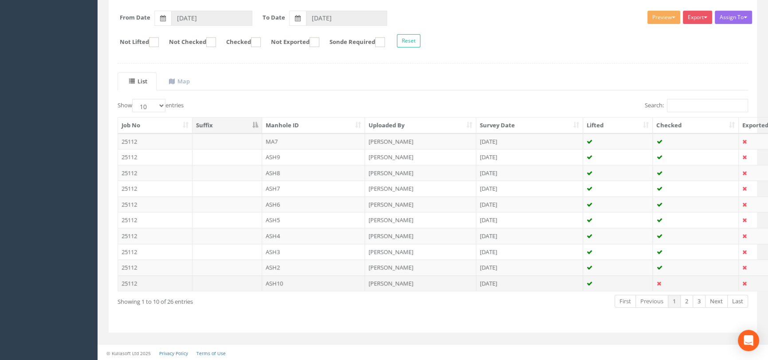
click at [354, 286] on td "ASH10" at bounding box center [313, 284] width 103 height 16
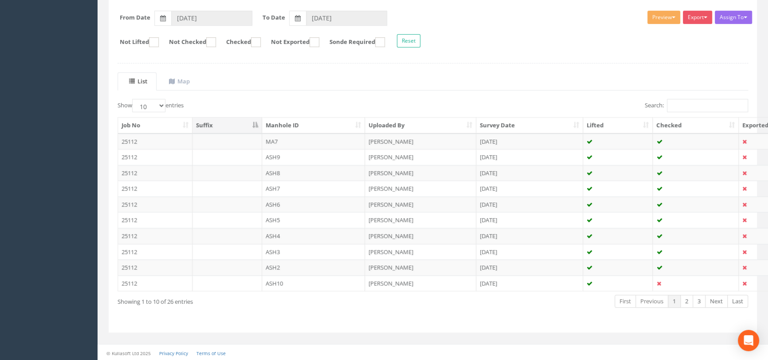
scroll to position [0, 0]
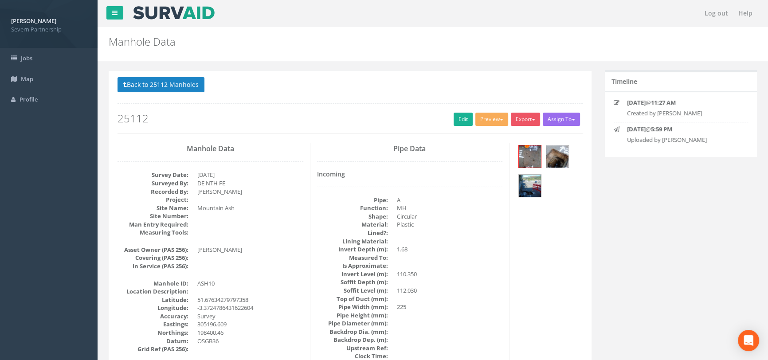
click at [555, 156] on img at bounding box center [558, 157] width 22 height 22
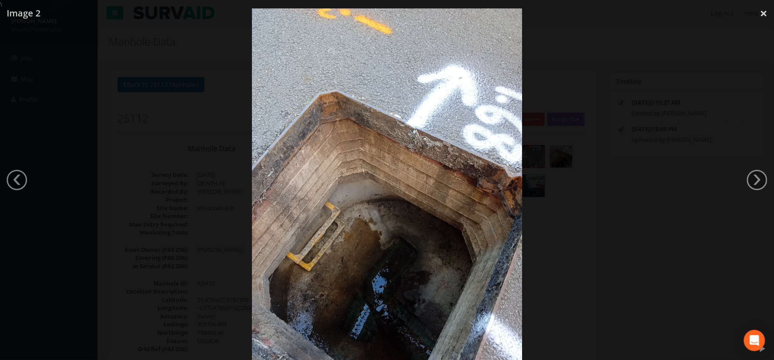
click at [564, 182] on div at bounding box center [387, 188] width 774 height 360
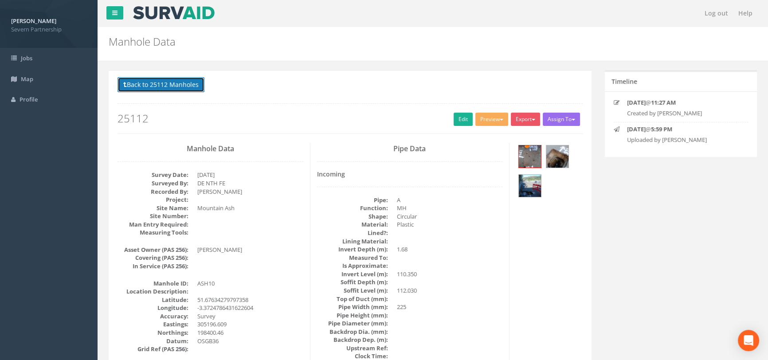
click at [132, 88] on button "Back to 25112 Manholes" at bounding box center [161, 84] width 87 height 15
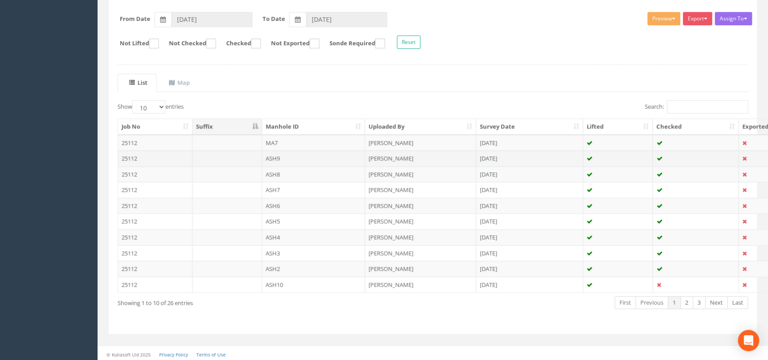
scroll to position [133, 0]
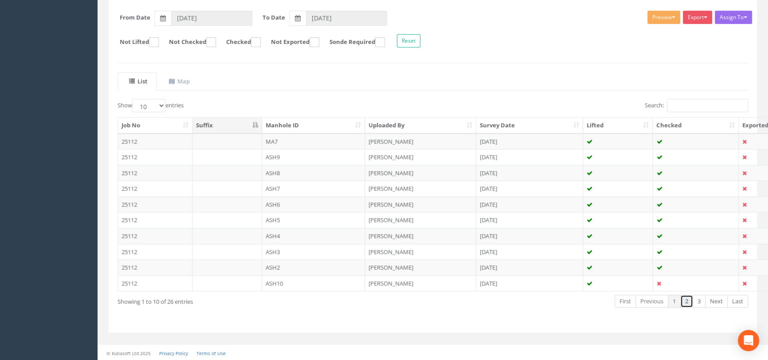
click at [683, 299] on link "2" at bounding box center [687, 301] width 13 height 13
click at [299, 201] on td "MA6" at bounding box center [313, 205] width 103 height 16
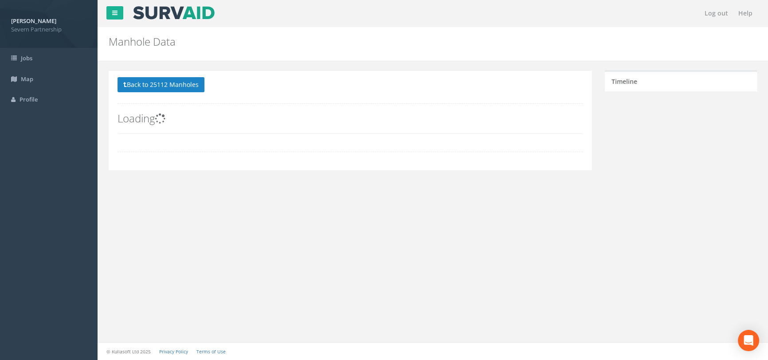
scroll to position [0, 0]
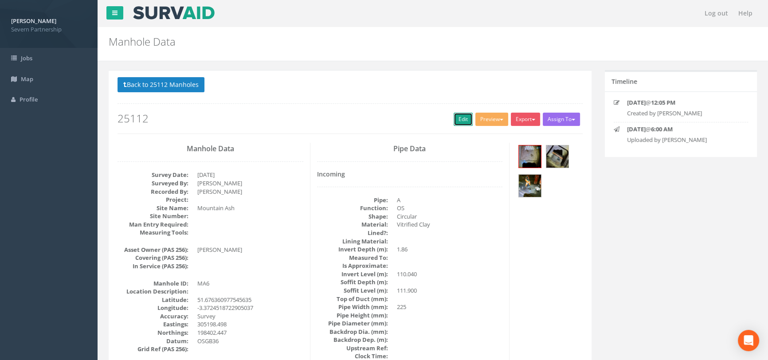
click at [459, 120] on link "Edit" at bounding box center [463, 119] width 19 height 13
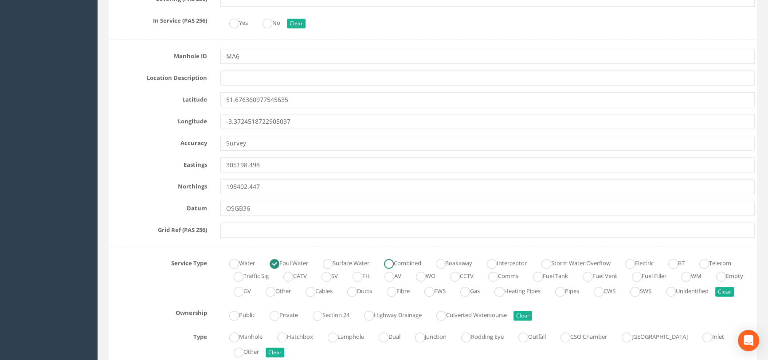
click at [406, 263] on label "Combined" at bounding box center [398, 262] width 46 height 13
radio input "false"
radio input "true"
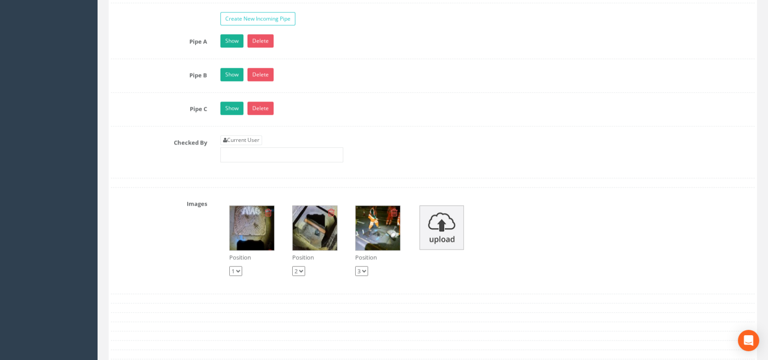
scroll to position [1452, 0]
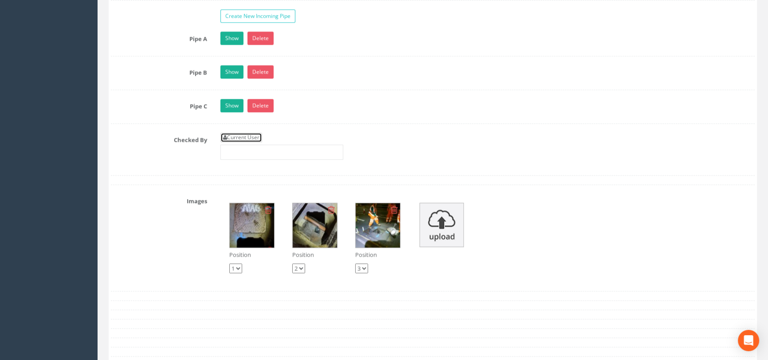
click at [251, 142] on link "Current User" at bounding box center [242, 138] width 42 height 10
type input "[PERSON_NAME]"
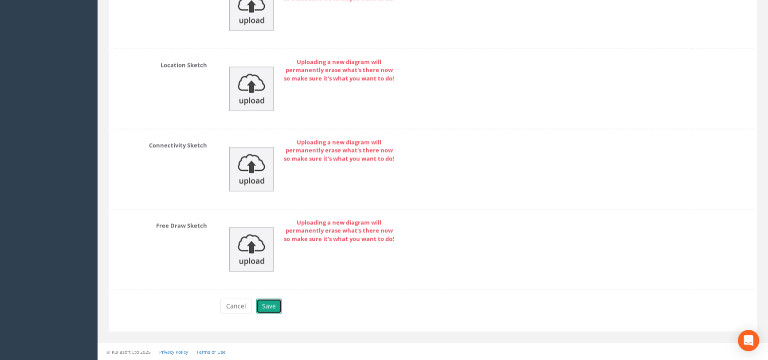
click at [268, 311] on button "Save" at bounding box center [268, 306] width 25 height 15
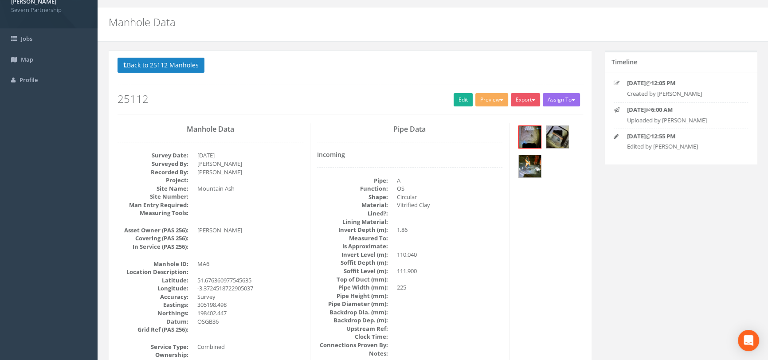
scroll to position [0, 0]
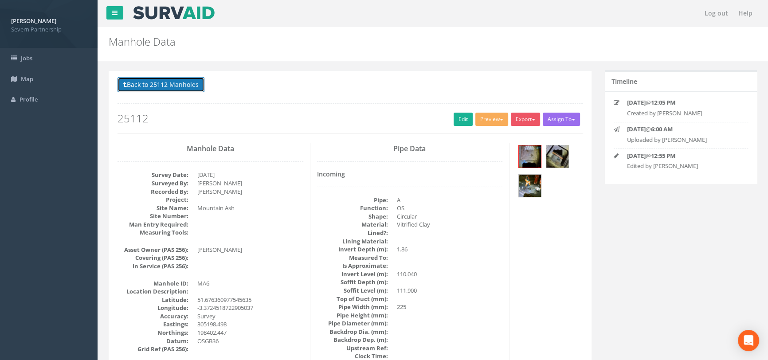
click at [173, 84] on button "Back to 25112 Manholes" at bounding box center [161, 84] width 87 height 15
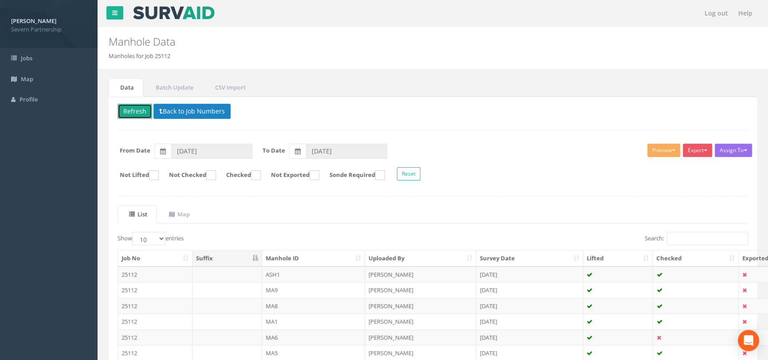
click at [139, 109] on button "Refresh" at bounding box center [135, 111] width 35 height 15
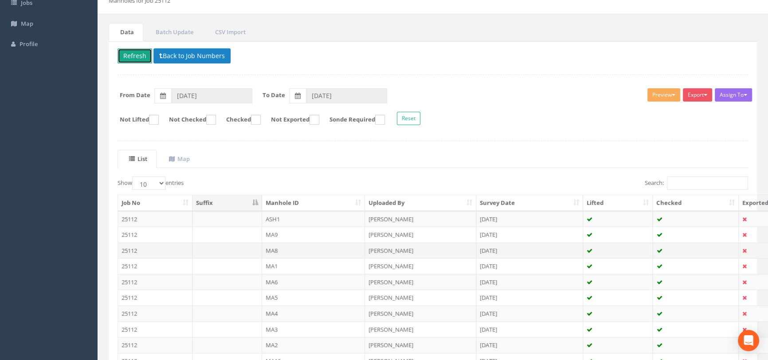
scroll to position [133, 0]
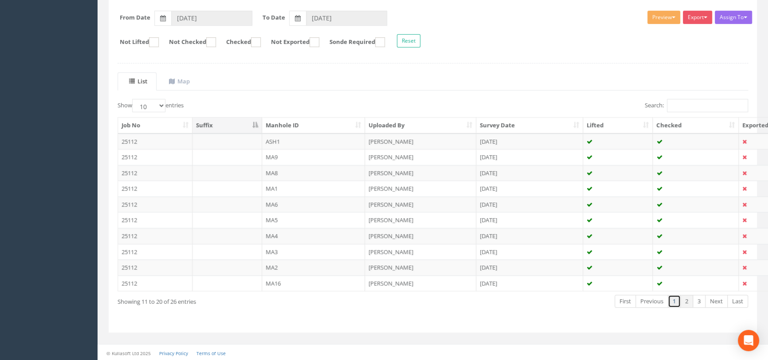
click at [678, 304] on link "1" at bounding box center [674, 301] width 13 height 13
click at [685, 304] on link "2" at bounding box center [687, 301] width 13 height 13
click at [696, 302] on link "3" at bounding box center [699, 301] width 13 height 13
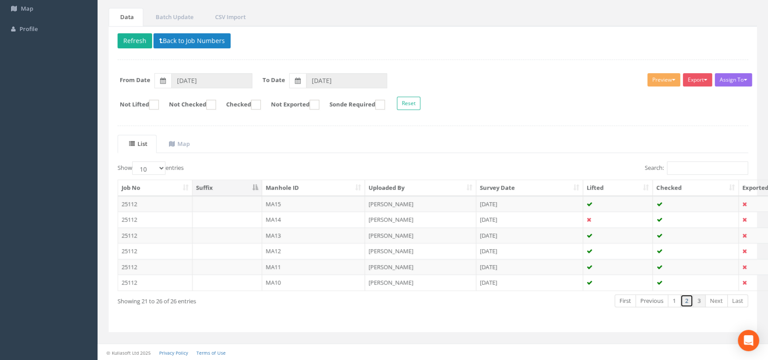
click at [685, 301] on link "2" at bounding box center [687, 301] width 13 height 13
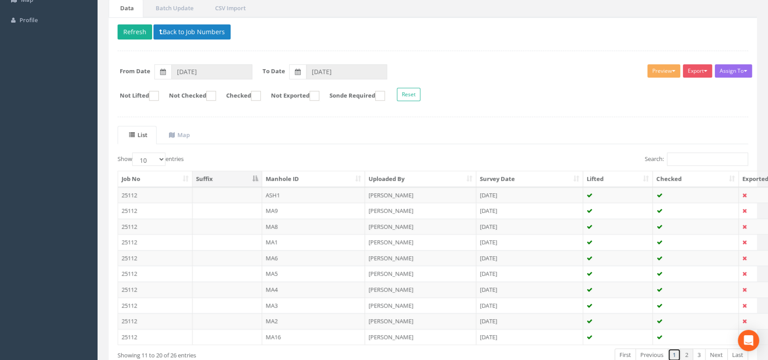
click at [672, 354] on link "1" at bounding box center [674, 355] width 13 height 13
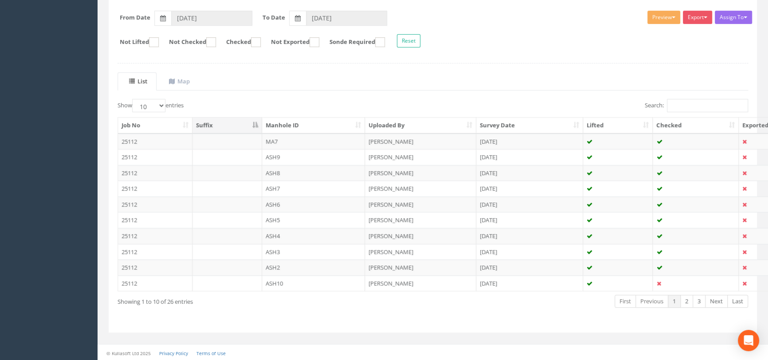
scroll to position [133, 0]
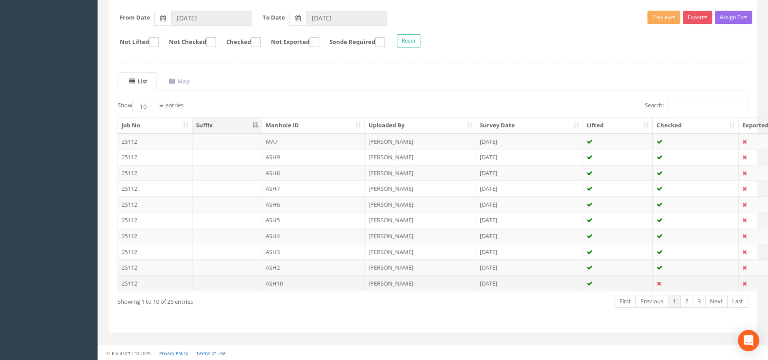
click at [307, 284] on td "ASH10" at bounding box center [313, 284] width 103 height 16
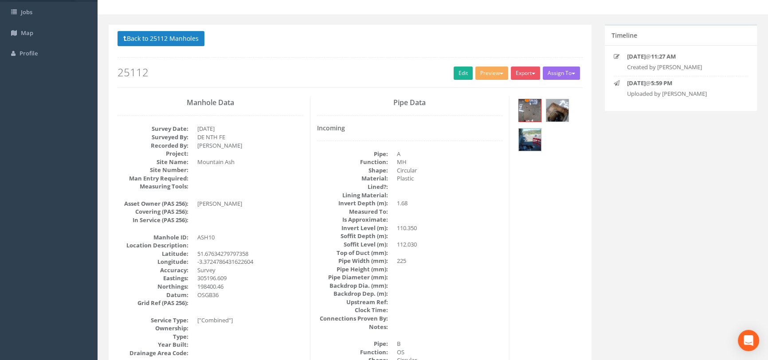
scroll to position [0, 0]
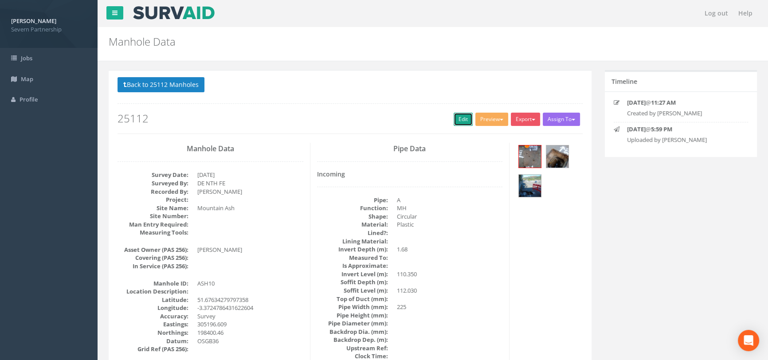
click at [461, 122] on link "Edit" at bounding box center [463, 119] width 19 height 13
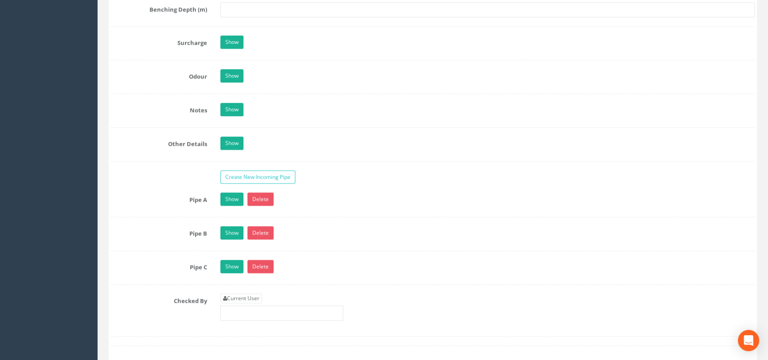
scroll to position [1492, 0]
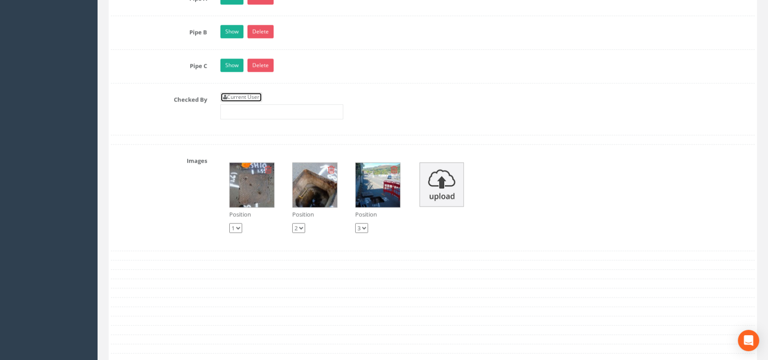
click at [253, 102] on link "Current User" at bounding box center [242, 97] width 42 height 10
type input "[PERSON_NAME]"
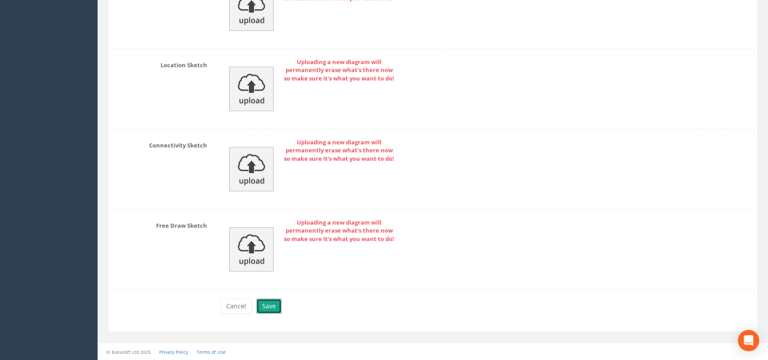
click at [273, 305] on button "Save" at bounding box center [268, 306] width 25 height 15
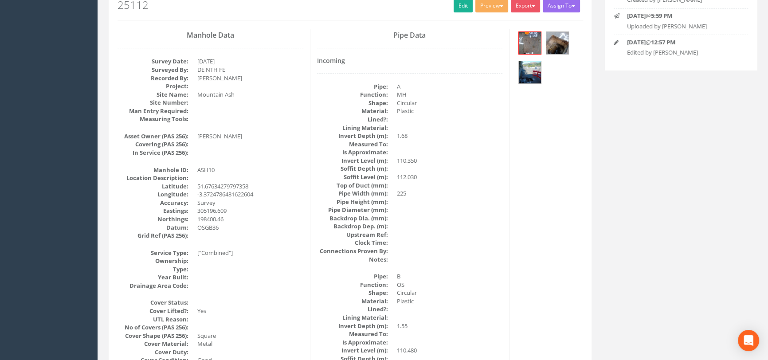
scroll to position [0, 0]
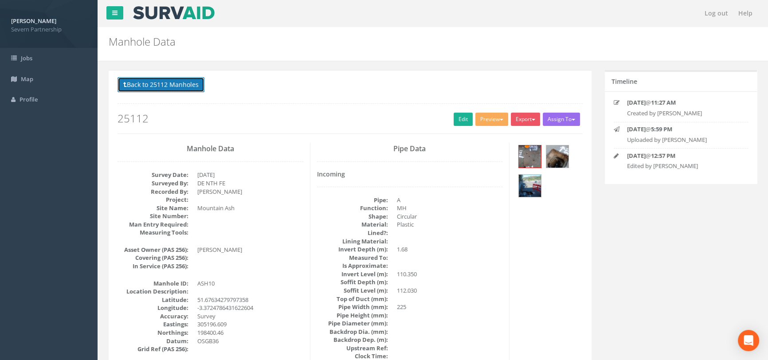
click at [154, 84] on button "Back to 25112 Manholes" at bounding box center [161, 84] width 87 height 15
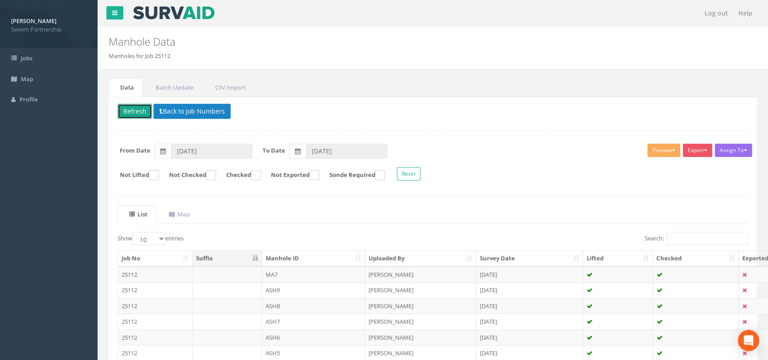
click at [134, 112] on button "Refresh" at bounding box center [135, 111] width 35 height 15
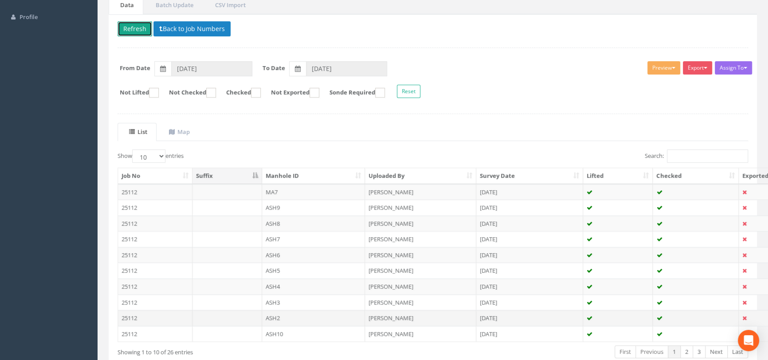
scroll to position [133, 0]
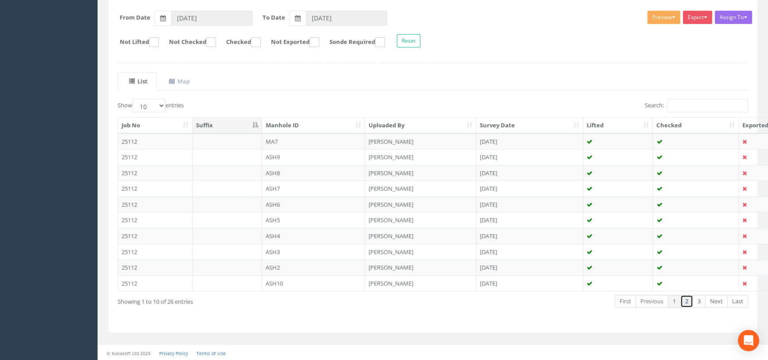
click at [685, 301] on link "2" at bounding box center [687, 301] width 13 height 13
click at [701, 302] on link "3" at bounding box center [699, 301] width 13 height 13
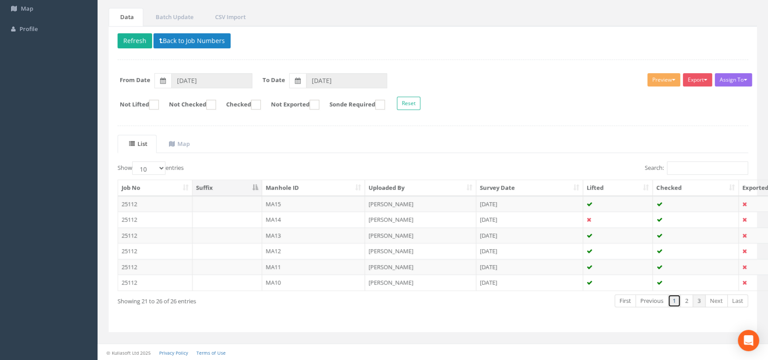
click at [678, 303] on link "1" at bounding box center [674, 301] width 13 height 13
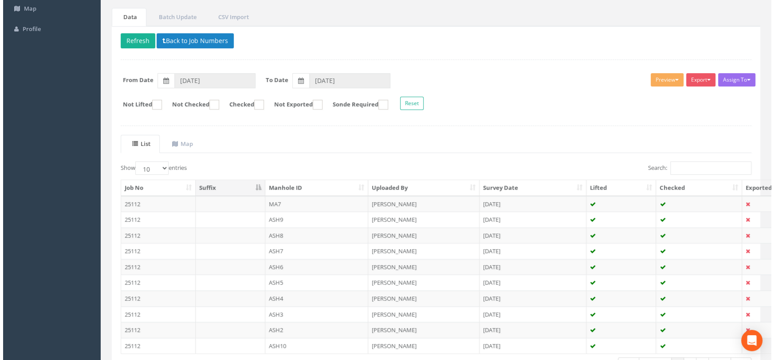
scroll to position [79, 0]
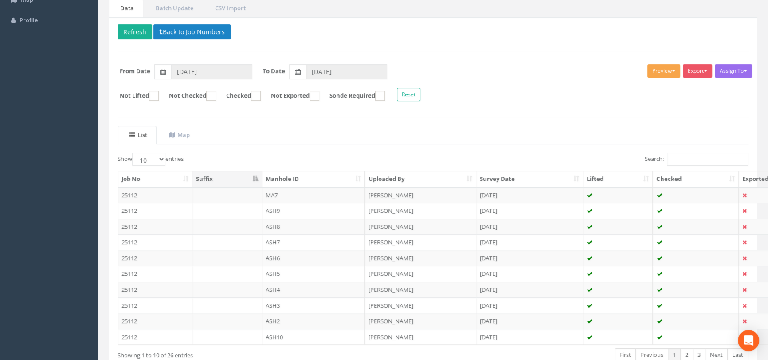
click at [652, 71] on button "Preview" at bounding box center [664, 70] width 33 height 13
click at [643, 87] on link "SP Manhole" at bounding box center [647, 90] width 67 height 14
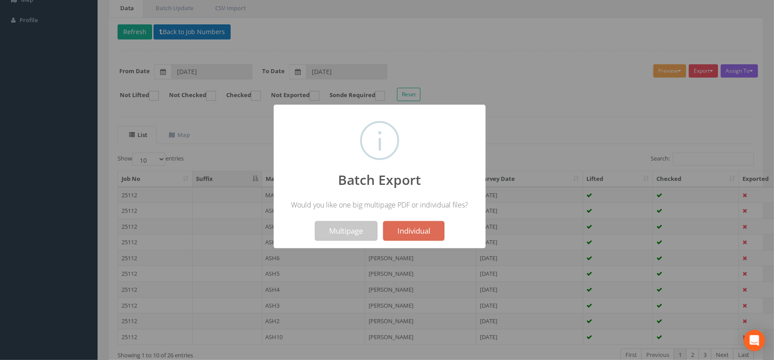
click at [346, 232] on button "Multipage" at bounding box center [346, 231] width 63 height 20
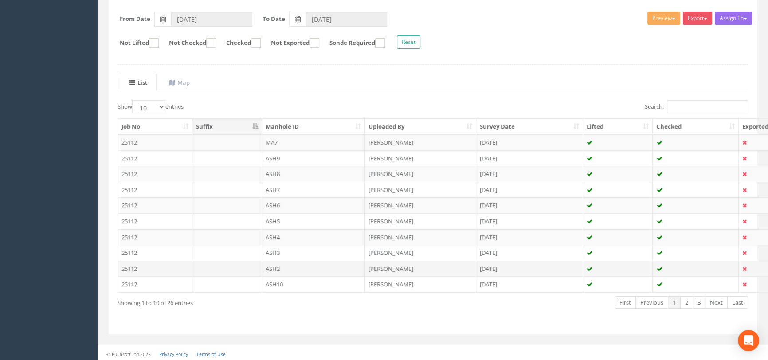
scroll to position [162, 0]
click at [691, 302] on link "2" at bounding box center [687, 301] width 13 height 13
click at [699, 301] on link "3" at bounding box center [699, 301] width 13 height 13
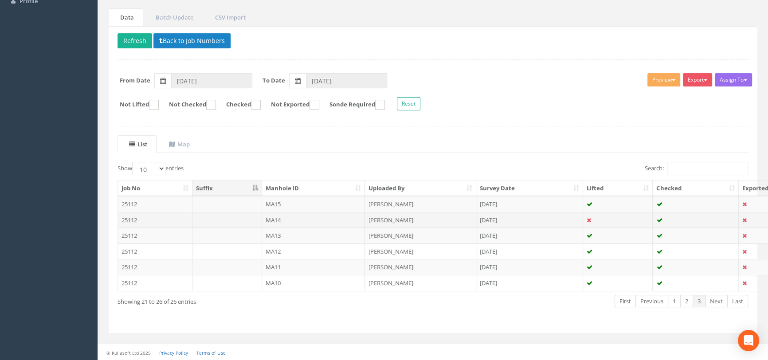
click at [289, 221] on td "MA14" at bounding box center [313, 220] width 103 height 16
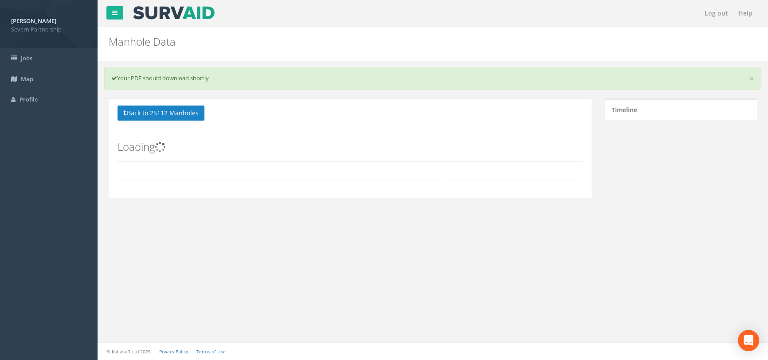
scroll to position [0, 0]
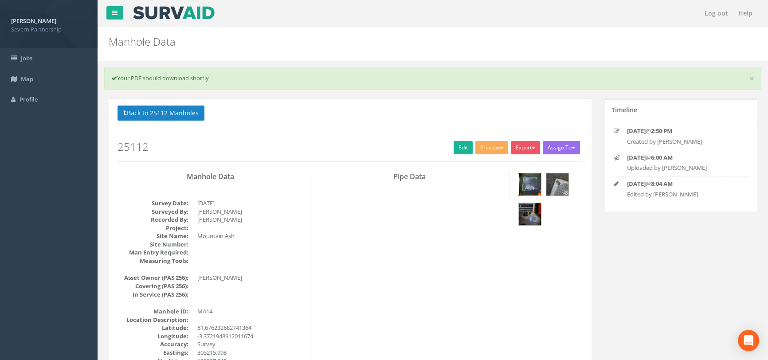
click at [529, 185] on img at bounding box center [530, 184] width 22 height 22
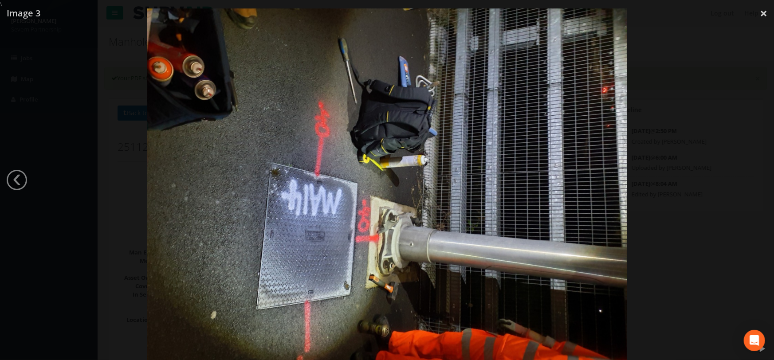
click at [693, 109] on div at bounding box center [387, 188] width 774 height 360
